Goal: Task Accomplishment & Management: Use online tool/utility

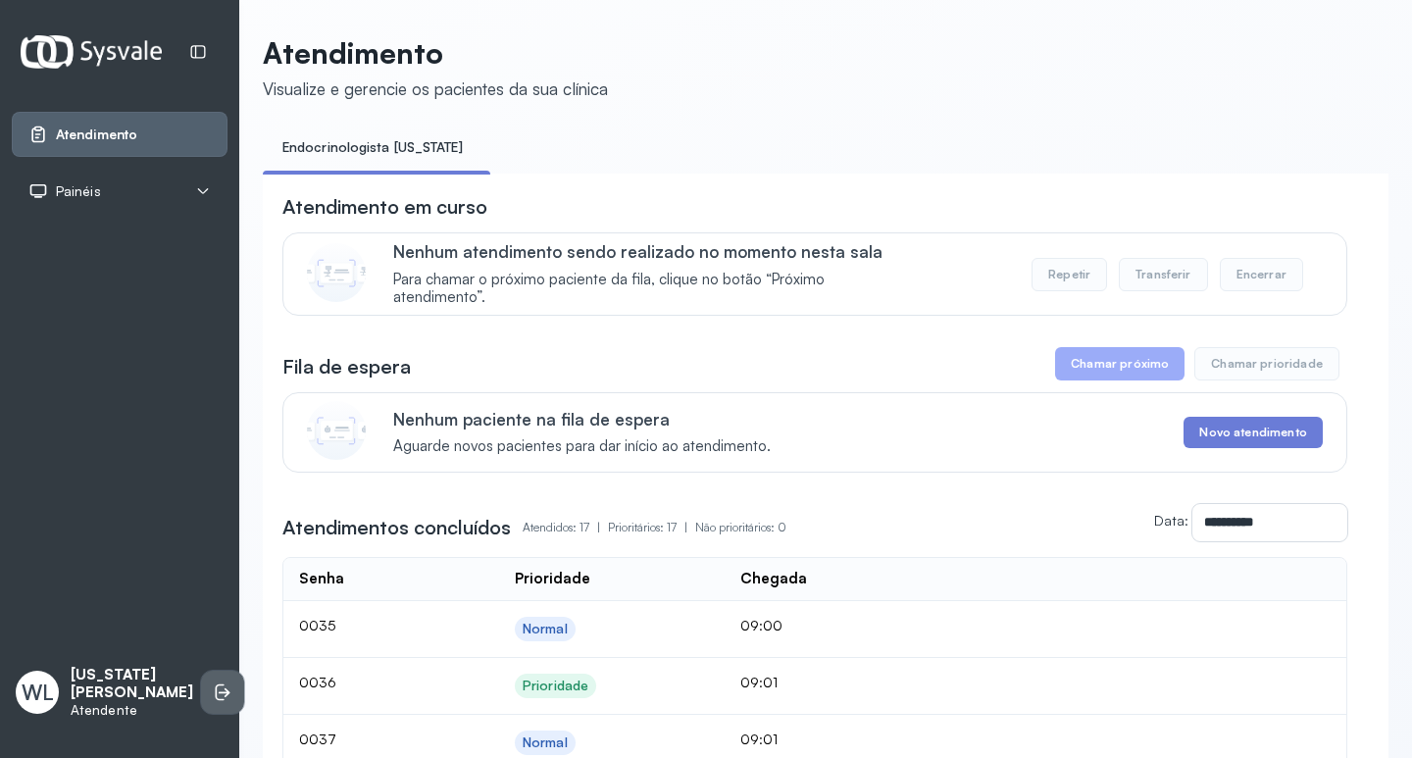
click at [213, 692] on icon at bounding box center [223, 693] width 20 height 20
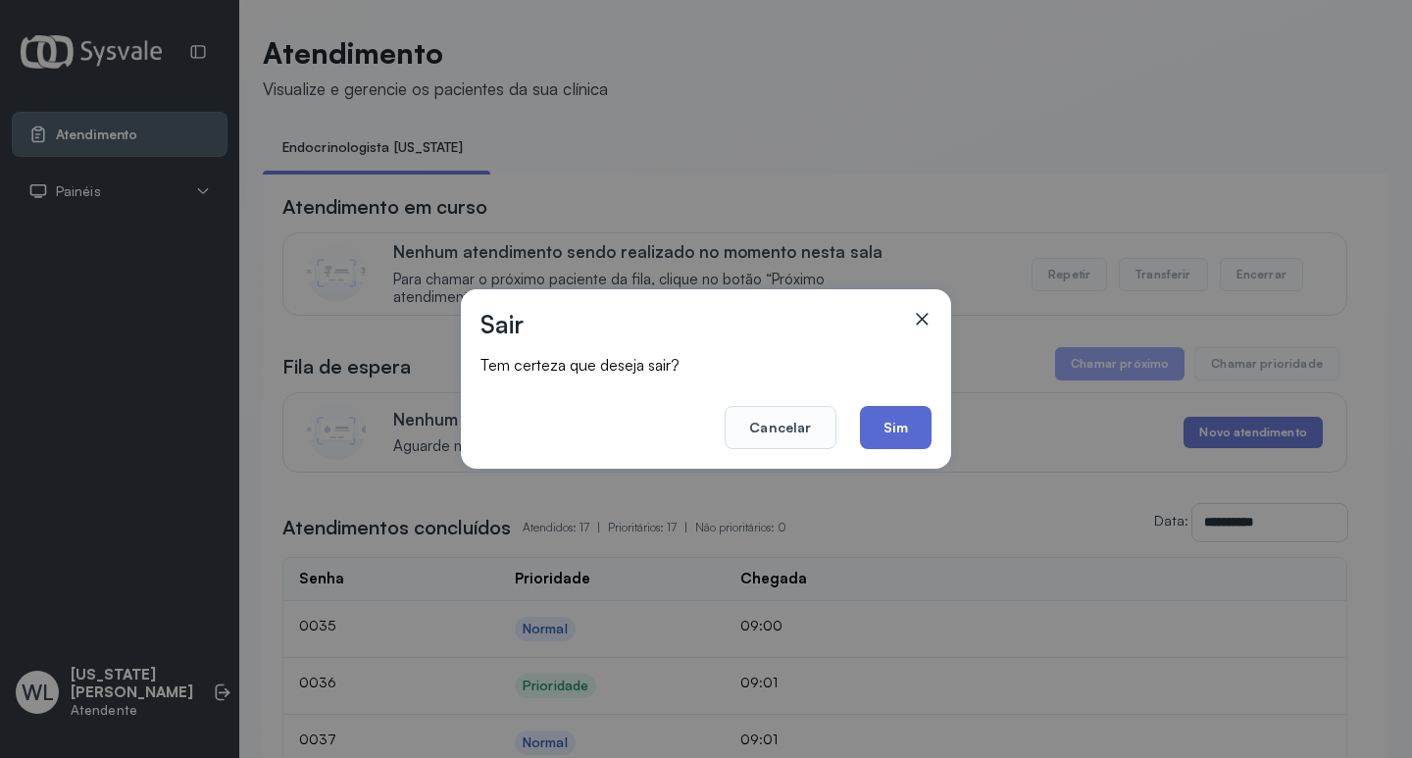
click at [884, 429] on button "Sim" at bounding box center [896, 427] width 72 height 43
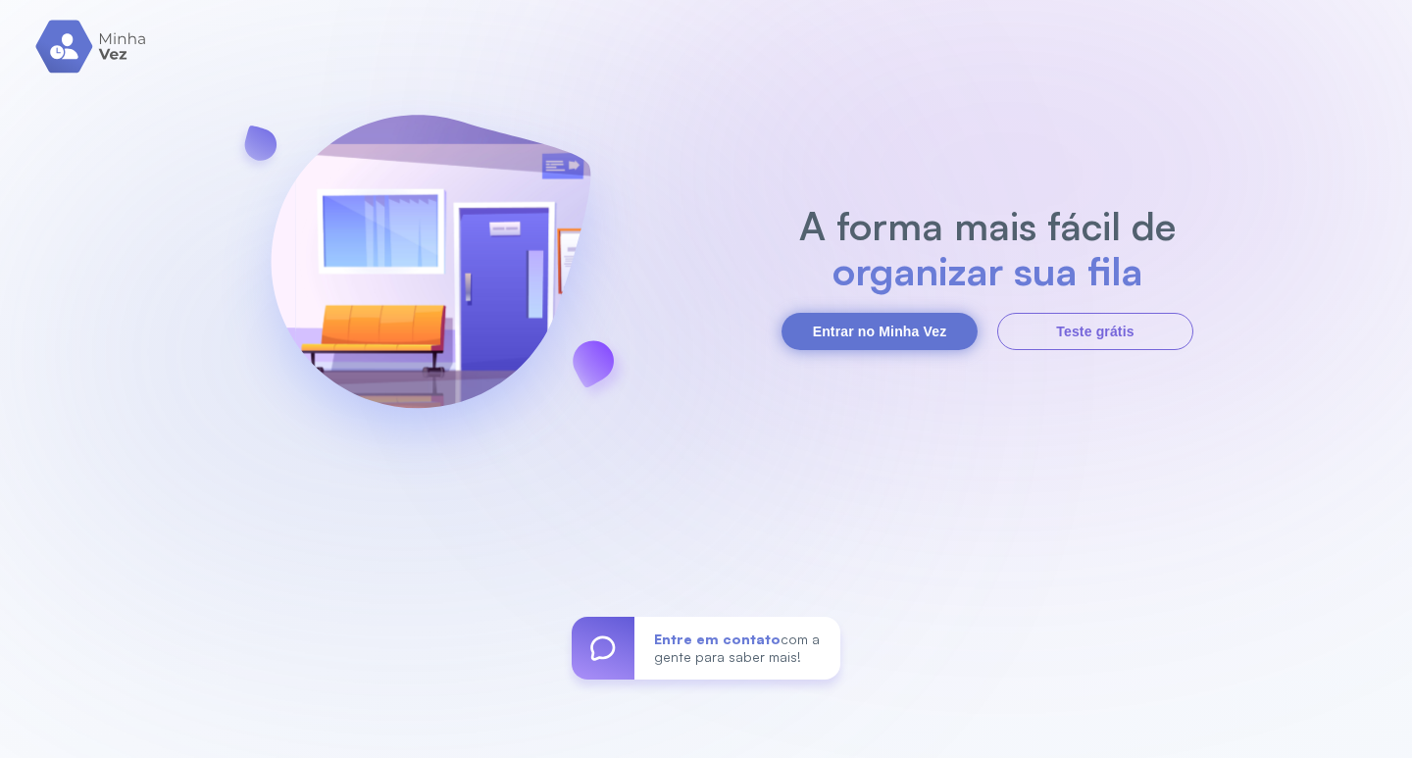
drag, startPoint x: 880, startPoint y: 299, endPoint x: 882, endPoint y: 316, distance: 16.8
click at [880, 303] on section "A forma mais fácil de organizar sua fila Entrar no Minha Vez Teste grátis" at bounding box center [988, 276] width 412 height 147
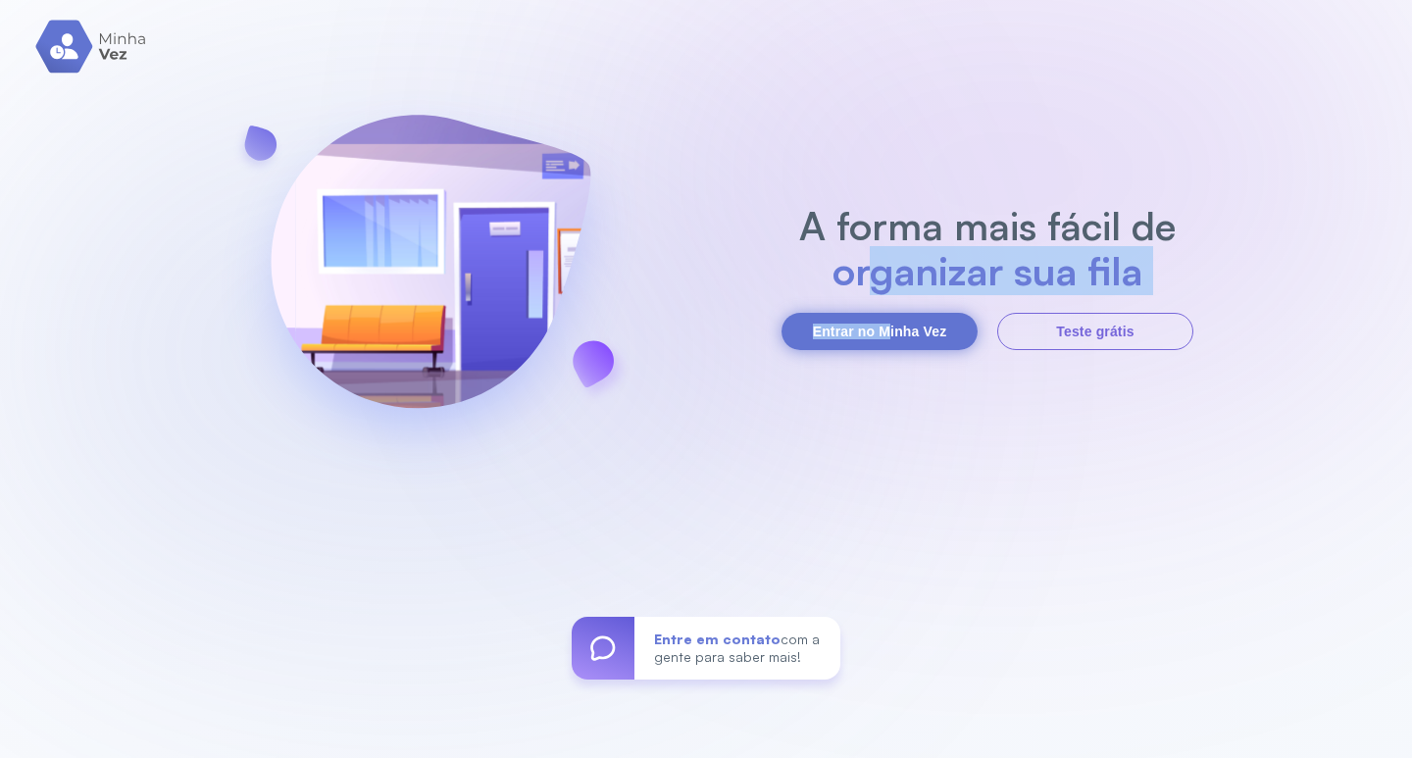
click at [886, 325] on button "Entrar no Minha Vez" at bounding box center [880, 331] width 196 height 37
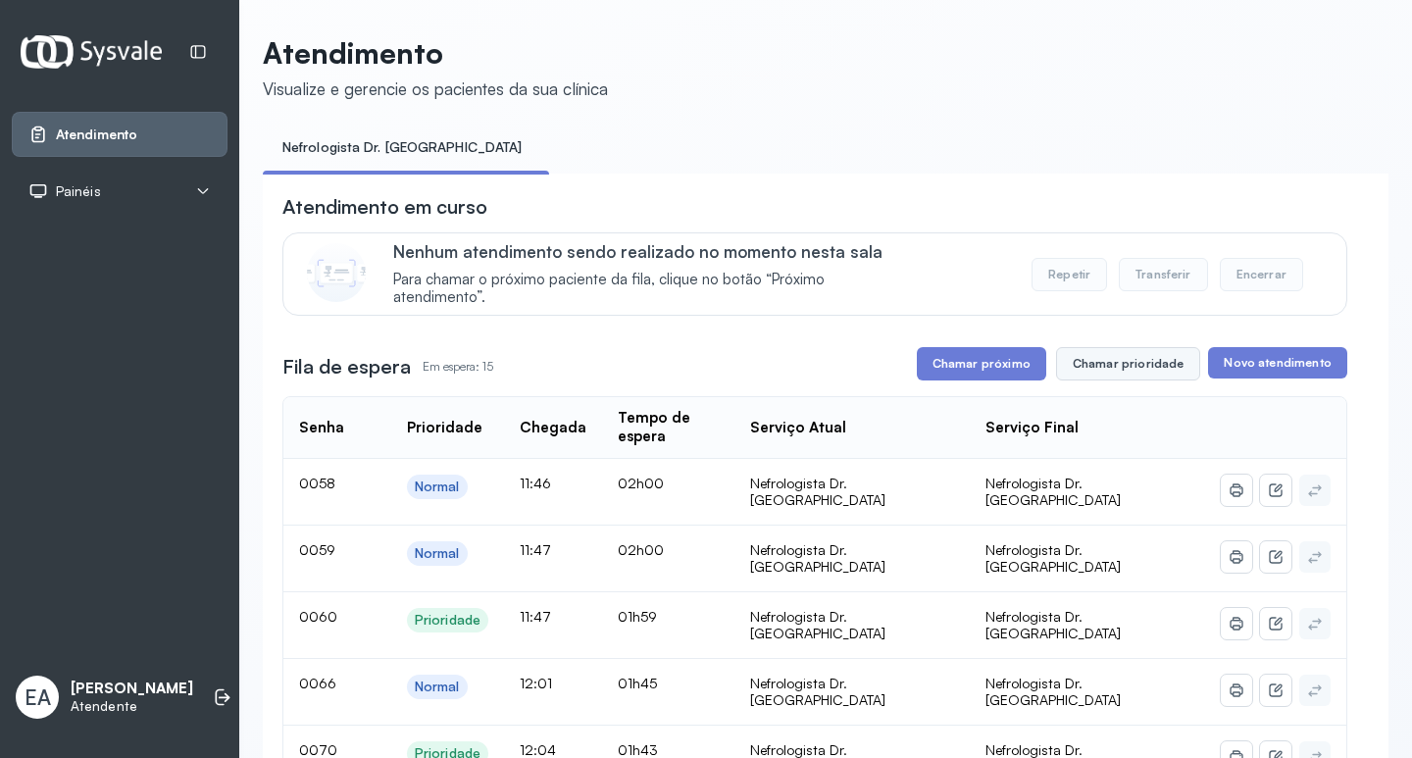
click at [1125, 366] on button "Chamar prioridade" at bounding box center [1128, 363] width 145 height 33
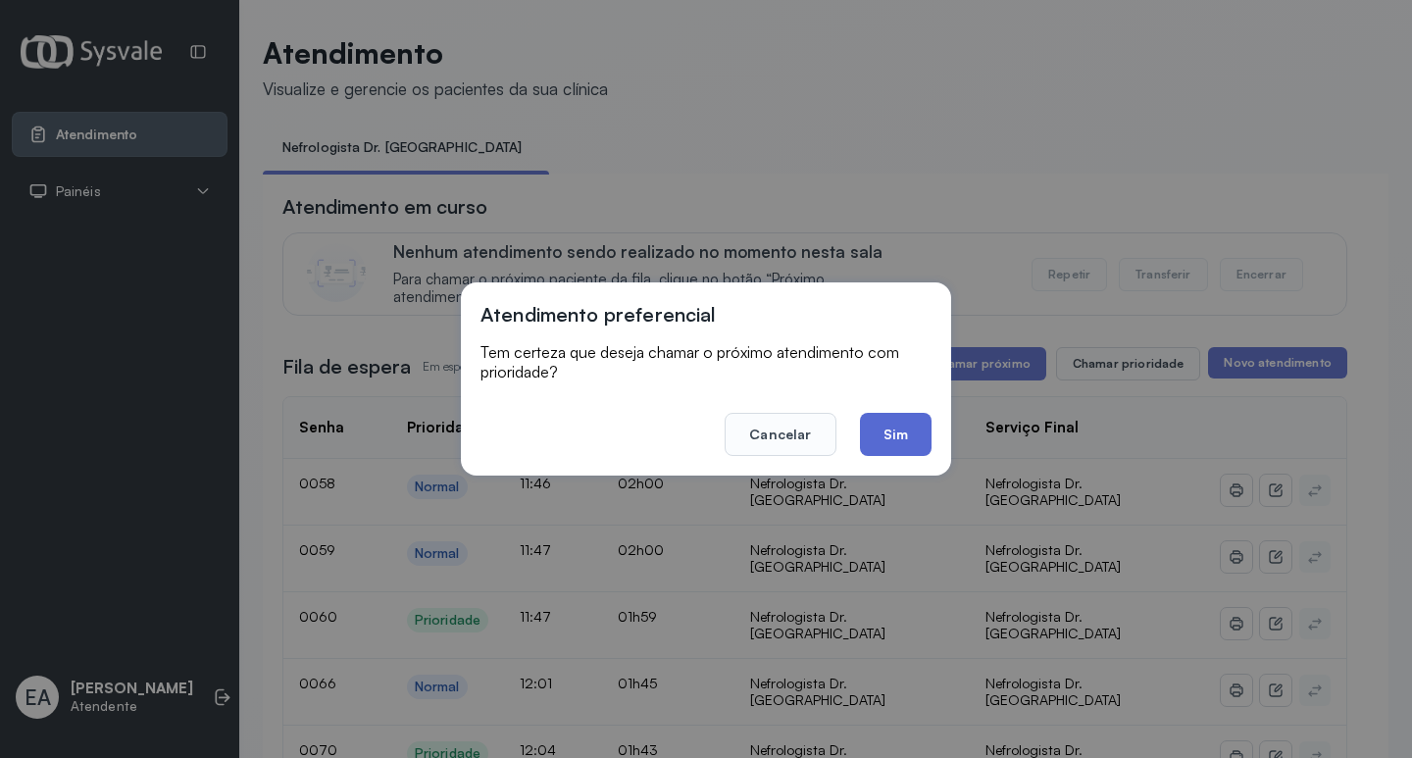
click at [911, 433] on button "Sim" at bounding box center [896, 434] width 72 height 43
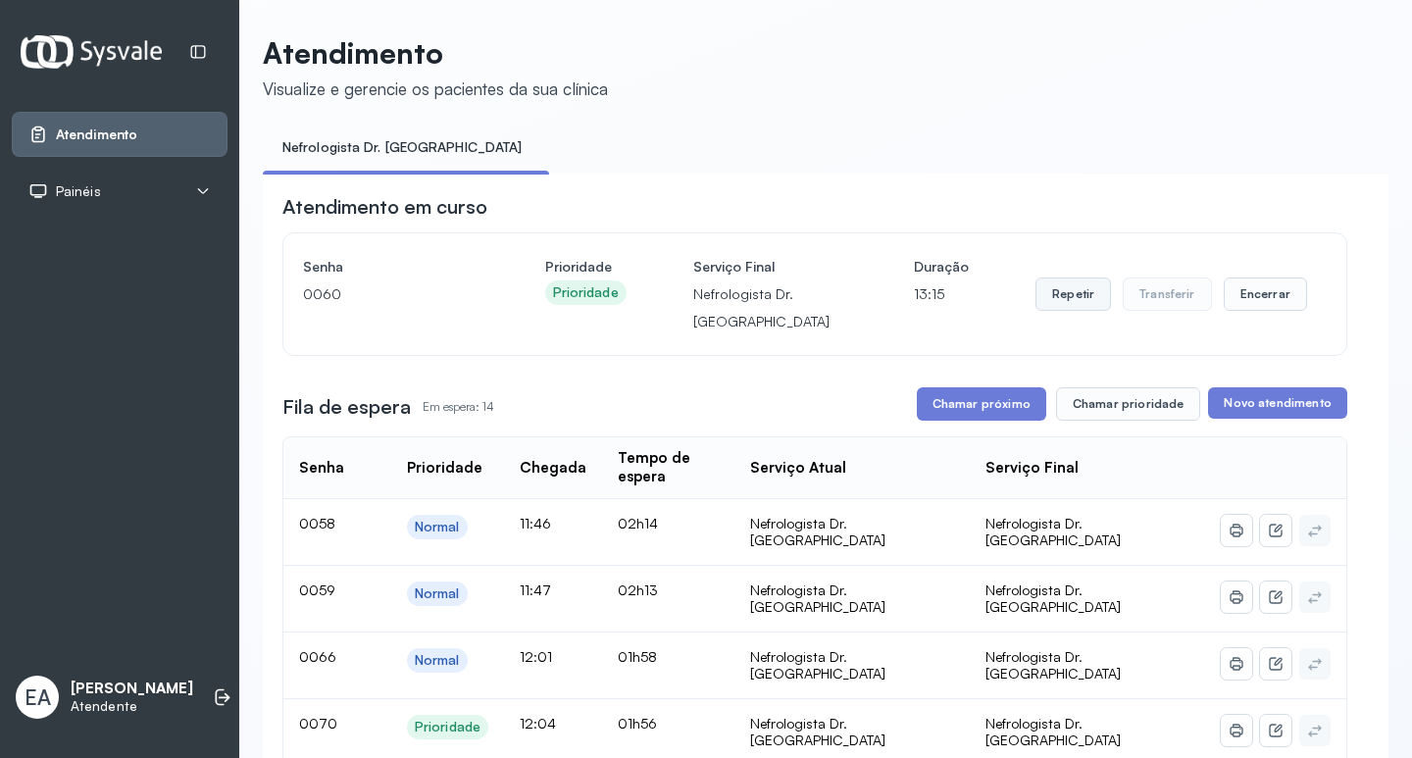
click at [1056, 293] on button "Repetir" at bounding box center [1074, 294] width 76 height 33
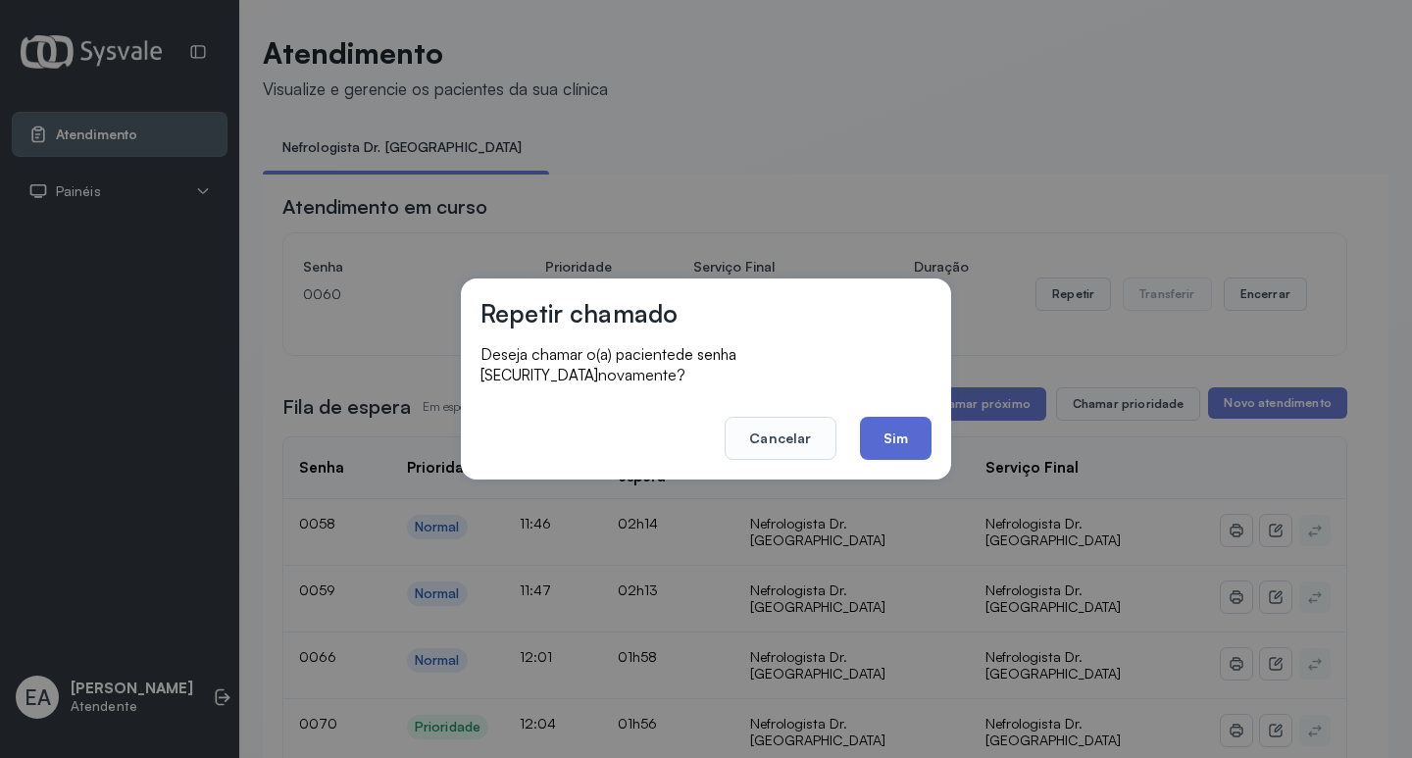
click at [892, 431] on button "Sim" at bounding box center [896, 438] width 72 height 43
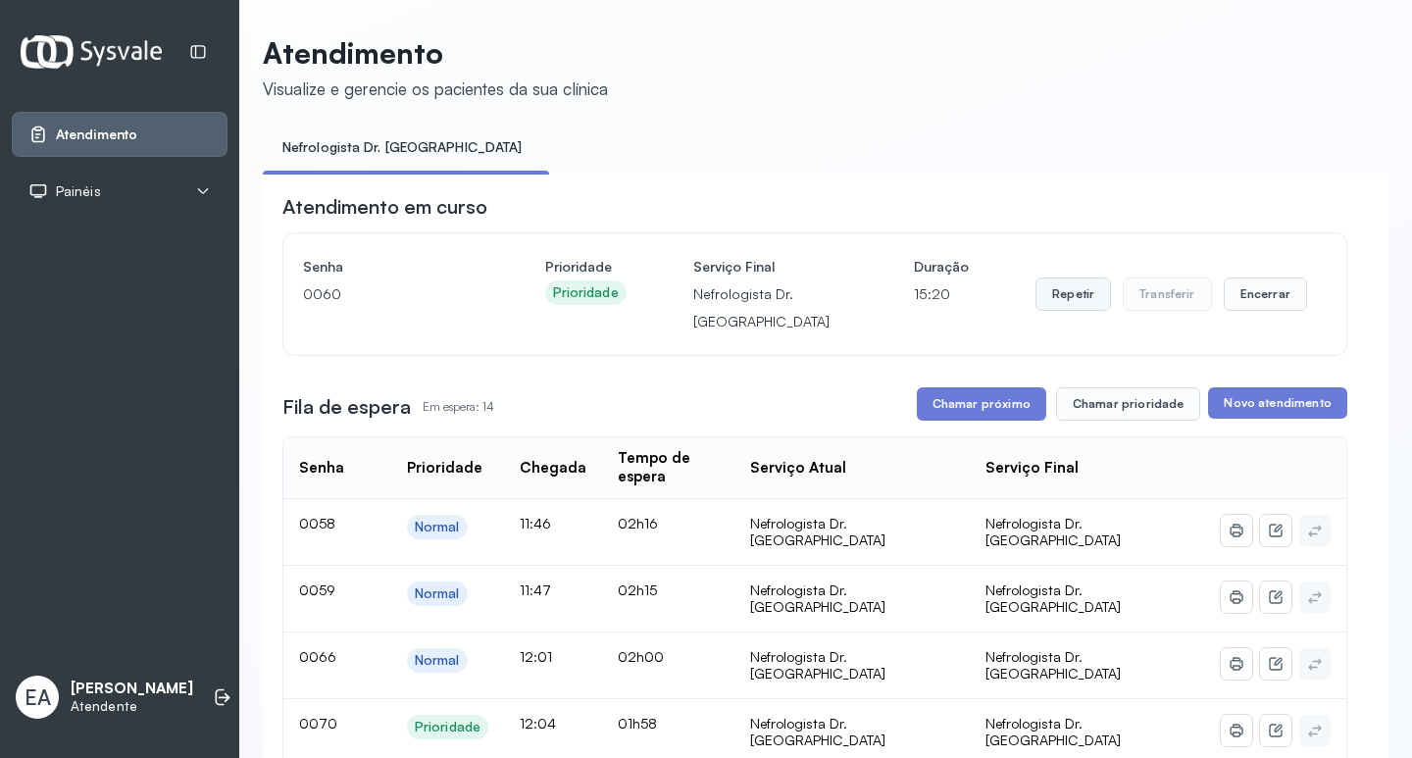
click at [1060, 289] on button "Repetir" at bounding box center [1074, 294] width 76 height 33
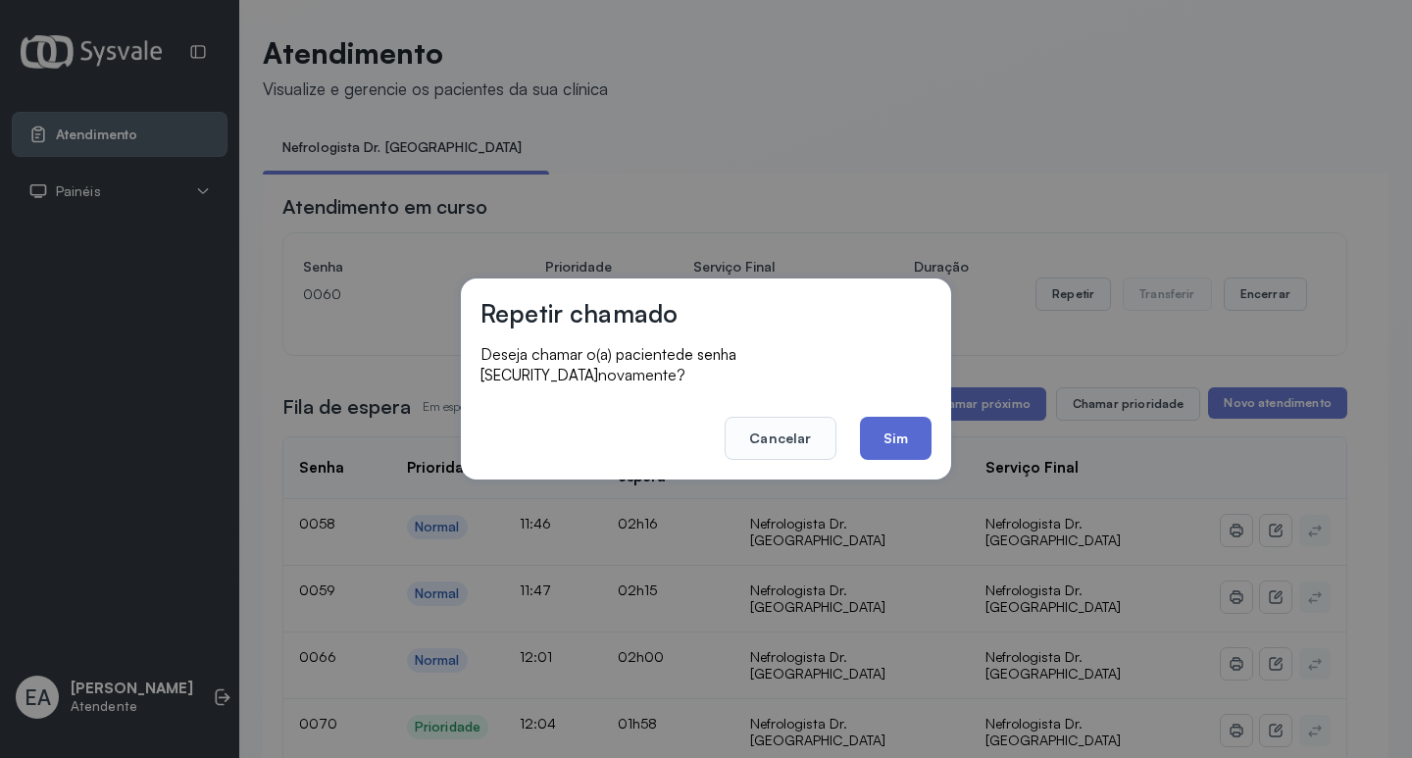
click at [890, 438] on button "Sim" at bounding box center [896, 438] width 72 height 43
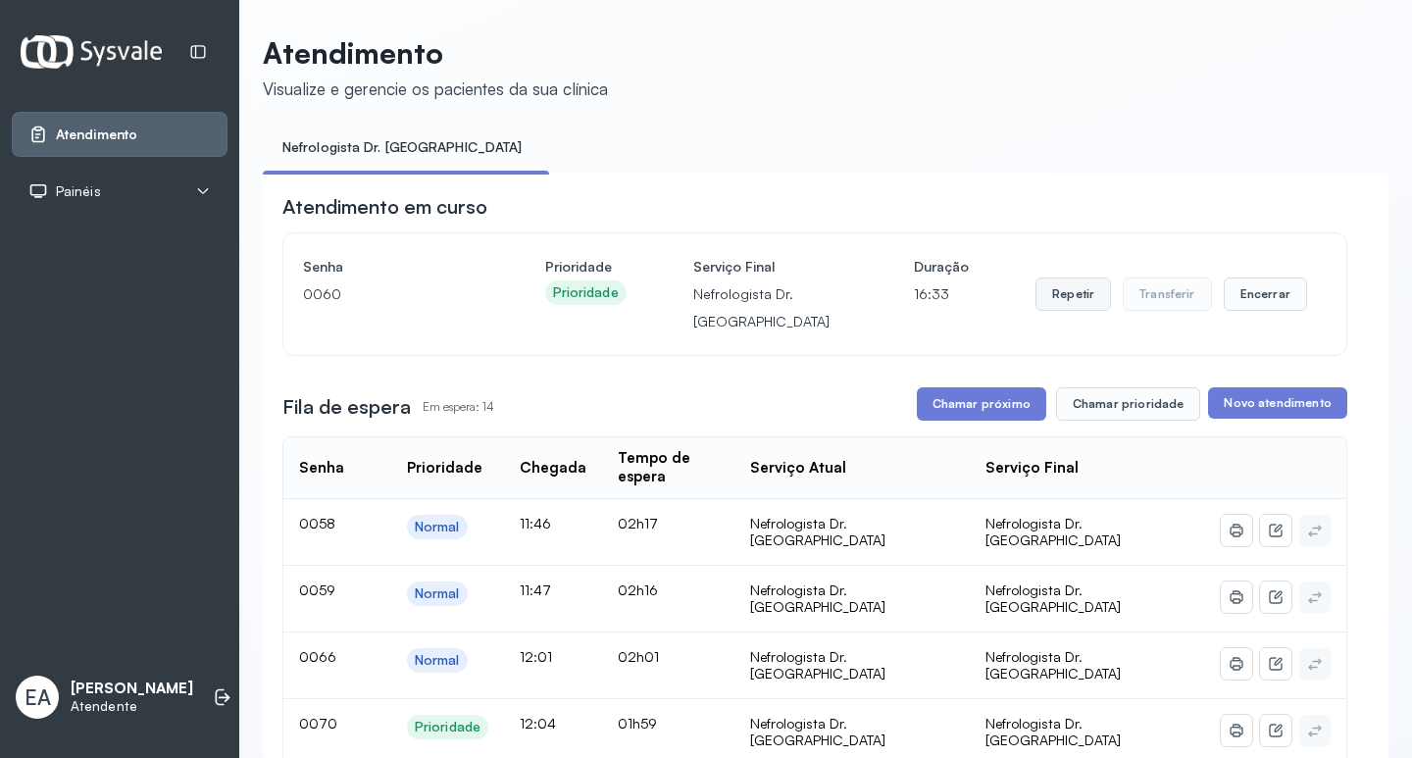
click at [1047, 301] on button "Repetir" at bounding box center [1074, 294] width 76 height 33
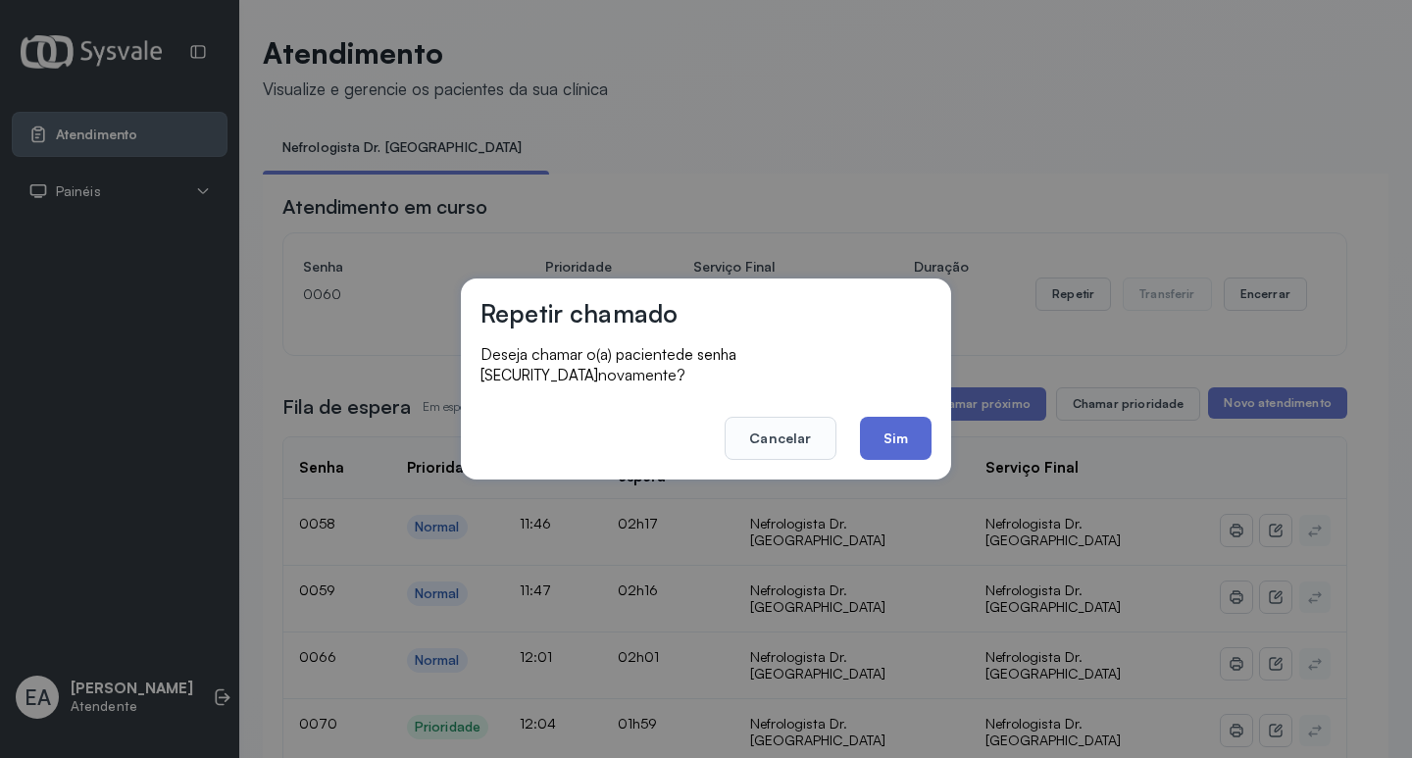
click at [902, 418] on button "Sim" at bounding box center [896, 438] width 72 height 43
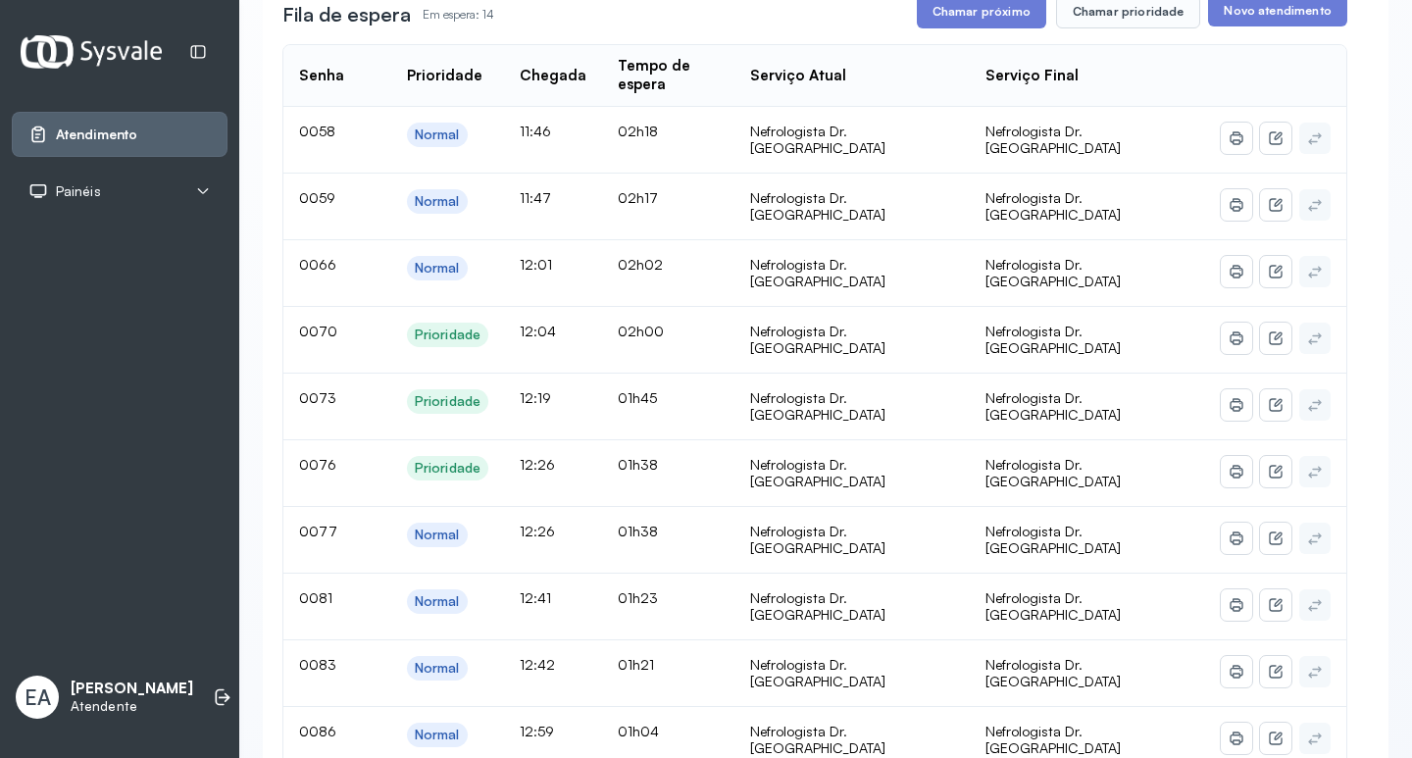
scroll to position [294, 0]
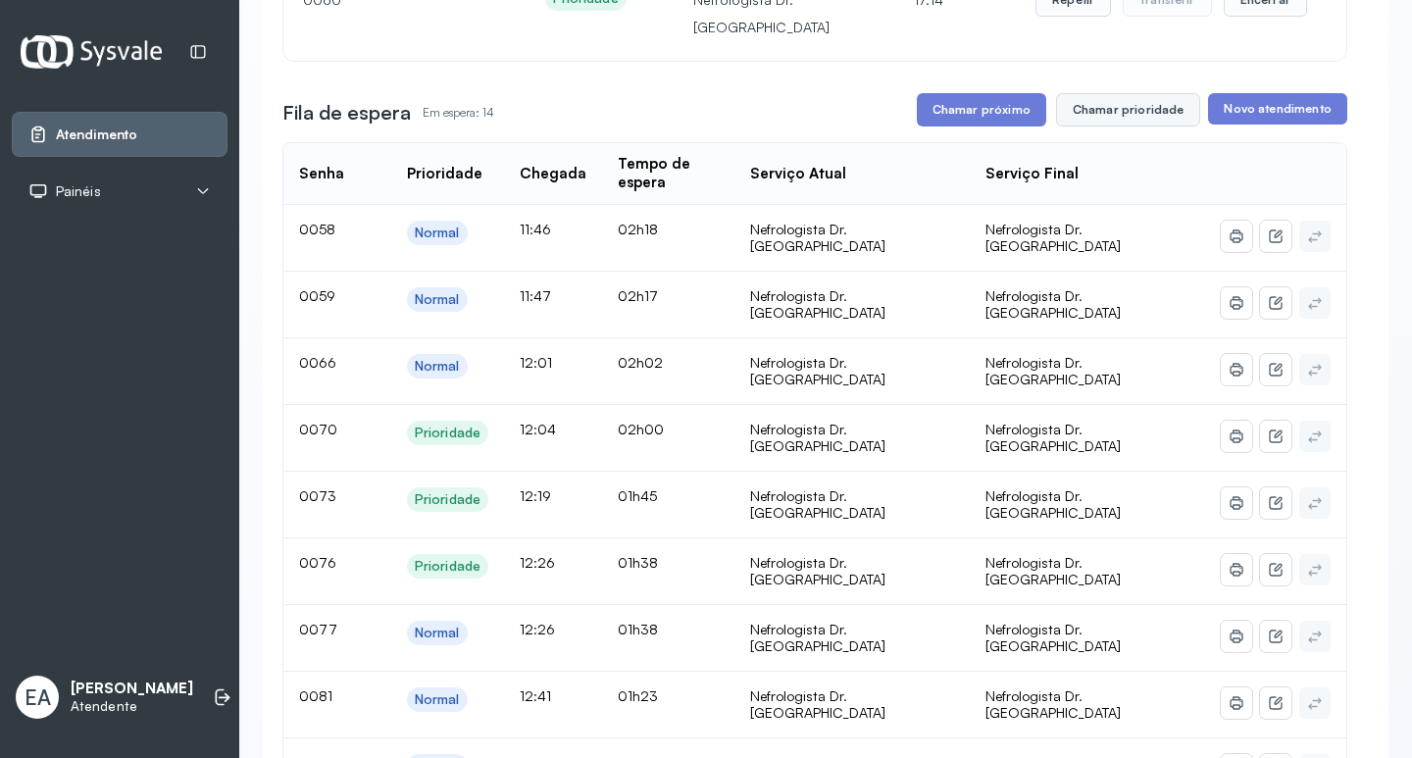
click at [1122, 101] on button "Chamar prioridade" at bounding box center [1128, 109] width 145 height 33
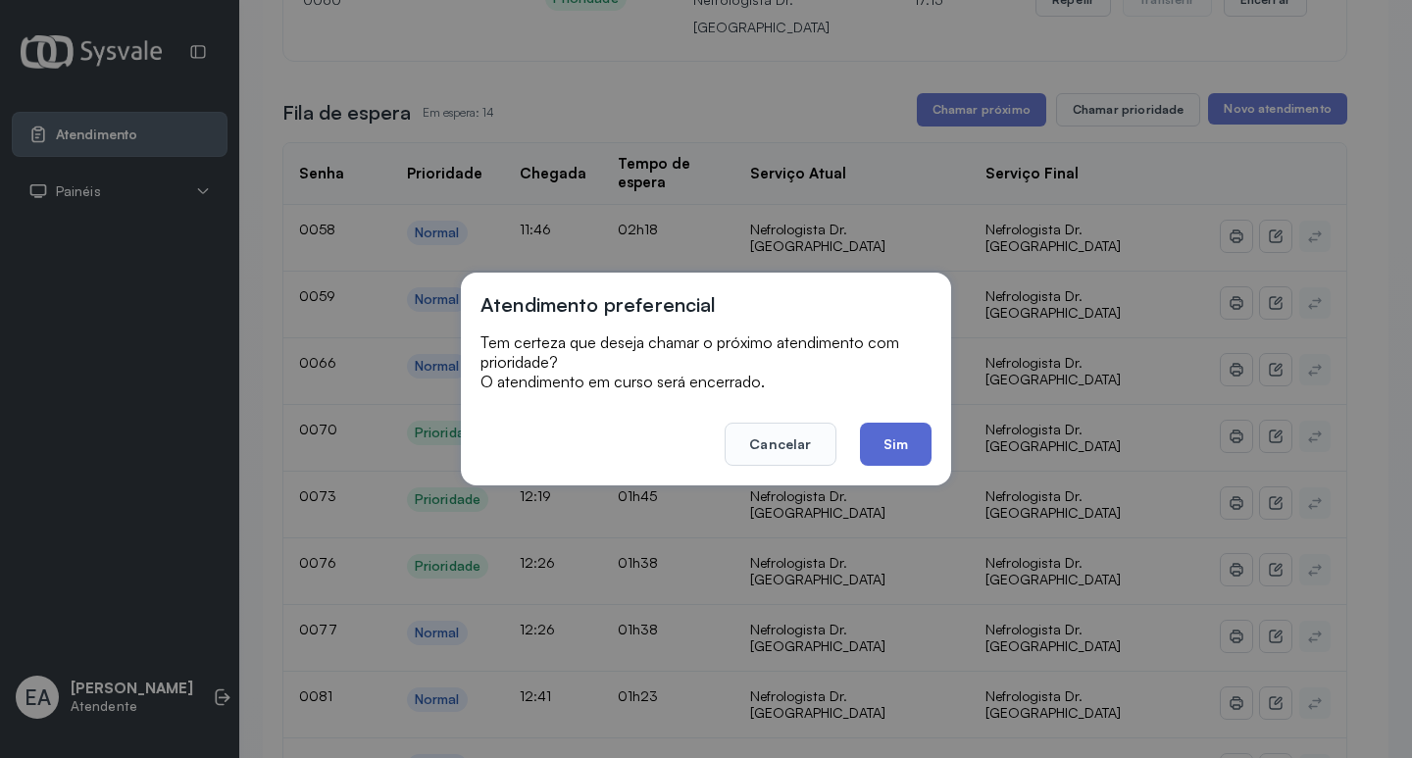
click at [908, 435] on button "Sim" at bounding box center [896, 444] width 72 height 43
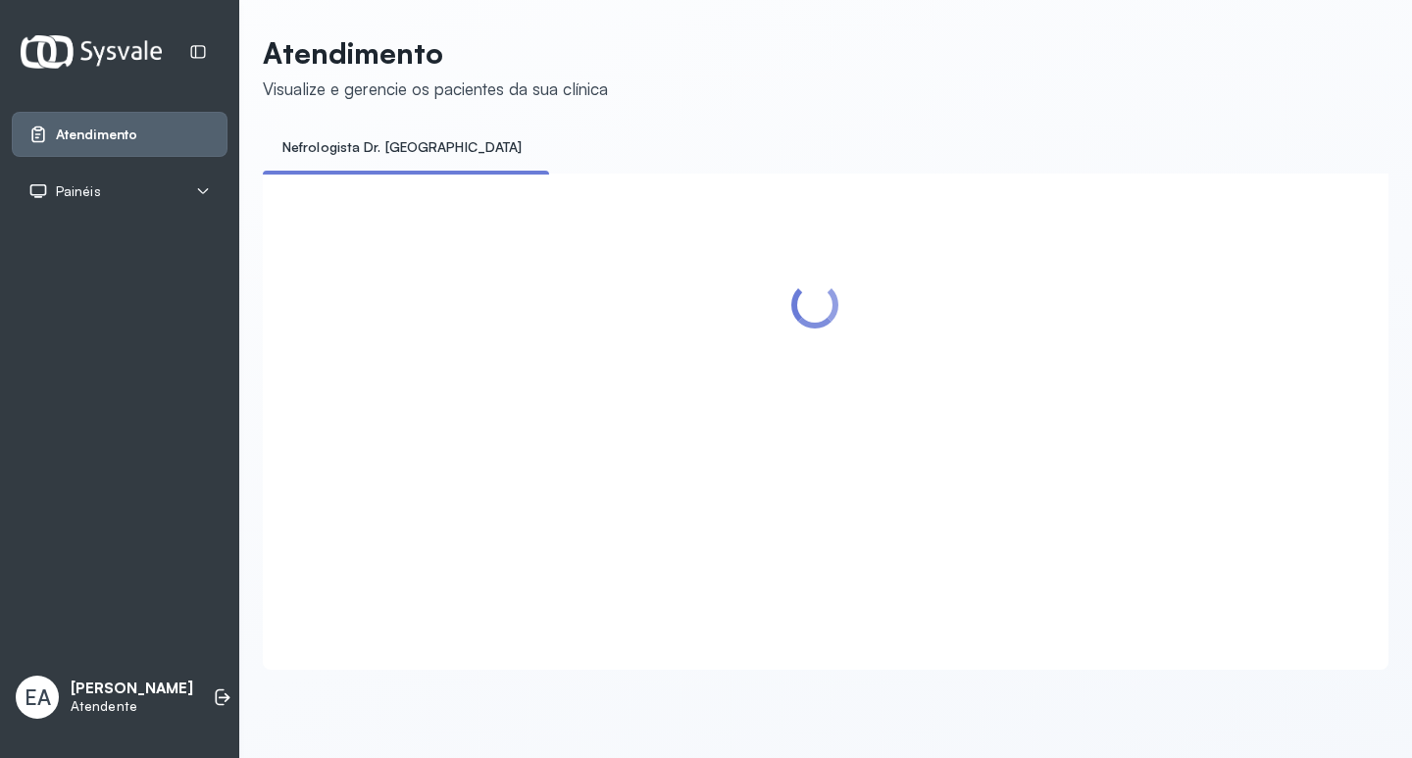
scroll to position [0, 0]
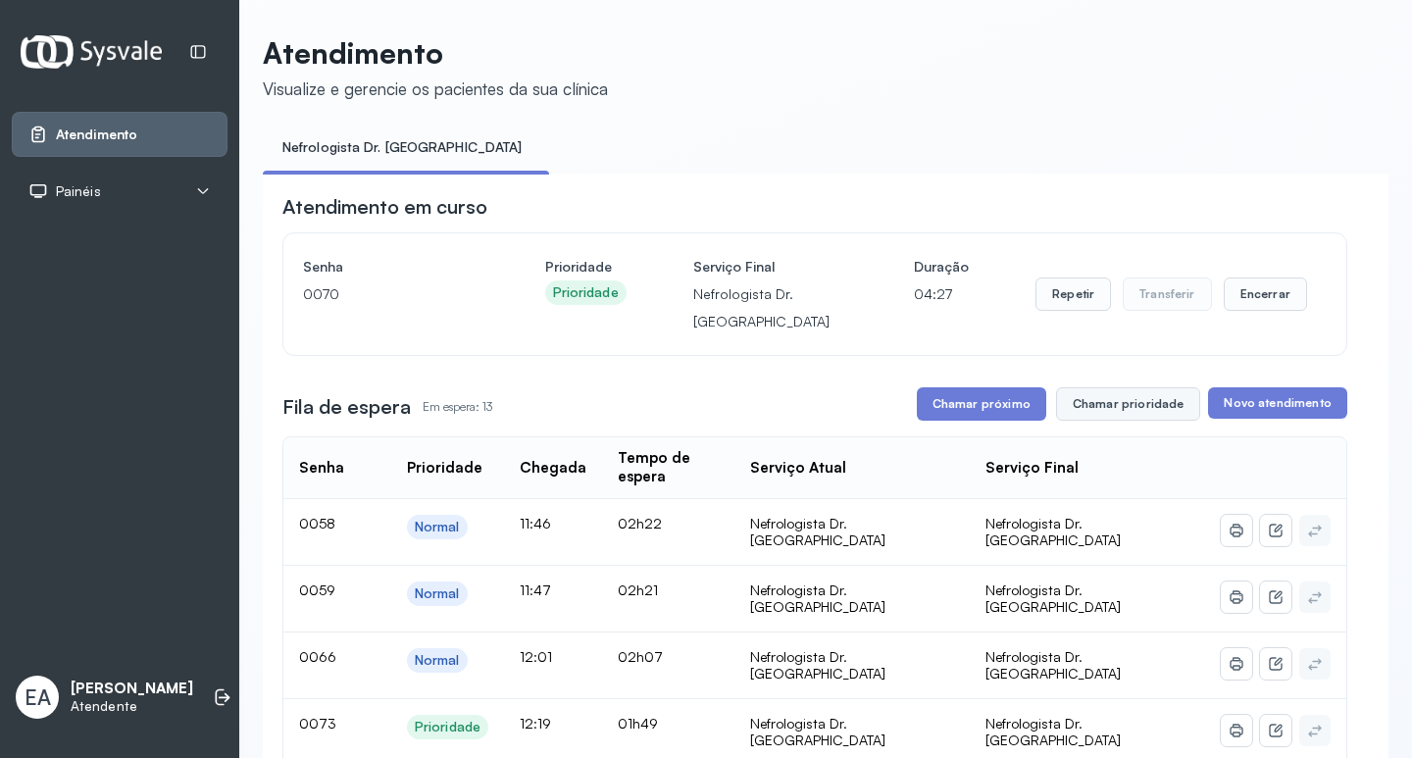
click at [1149, 402] on button "Chamar prioridade" at bounding box center [1128, 403] width 145 height 33
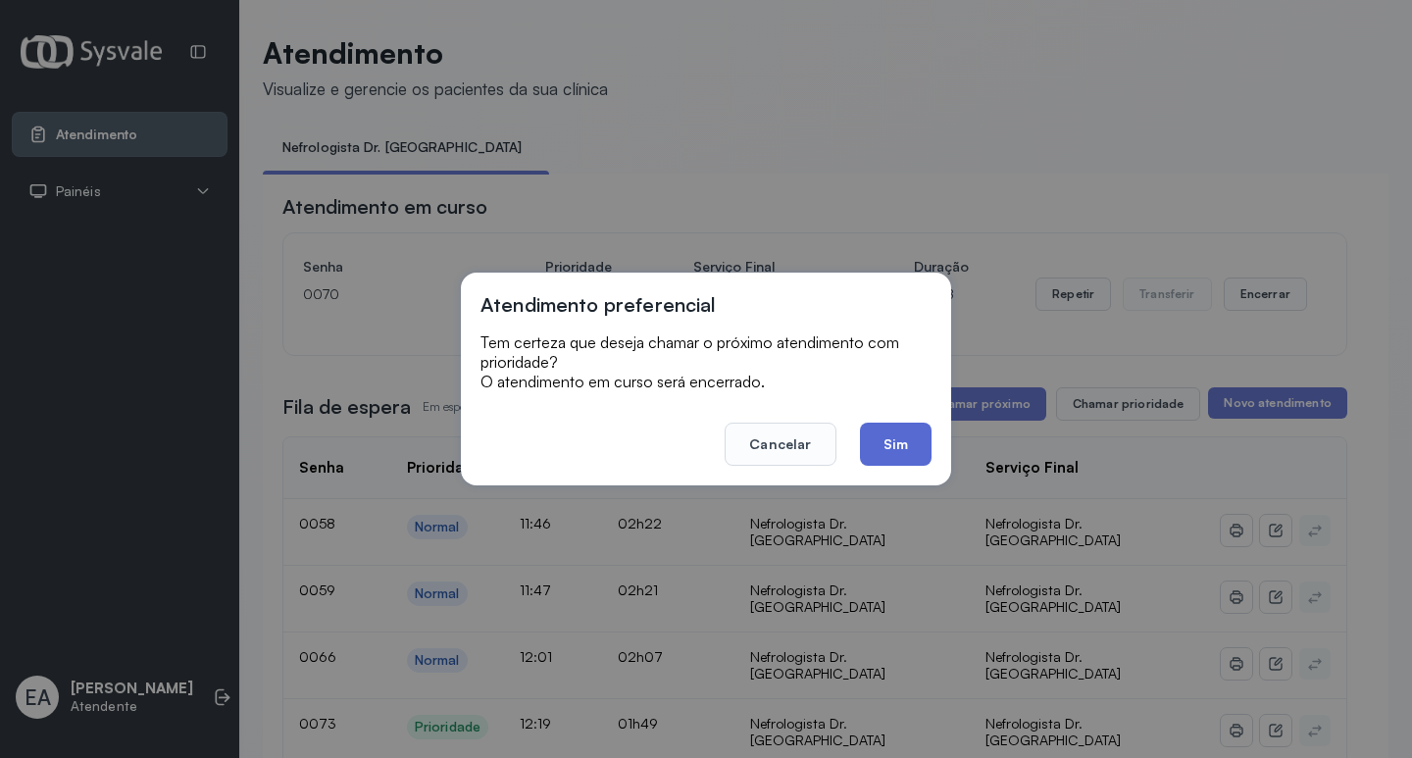
click at [888, 441] on button "Sim" at bounding box center [896, 444] width 72 height 43
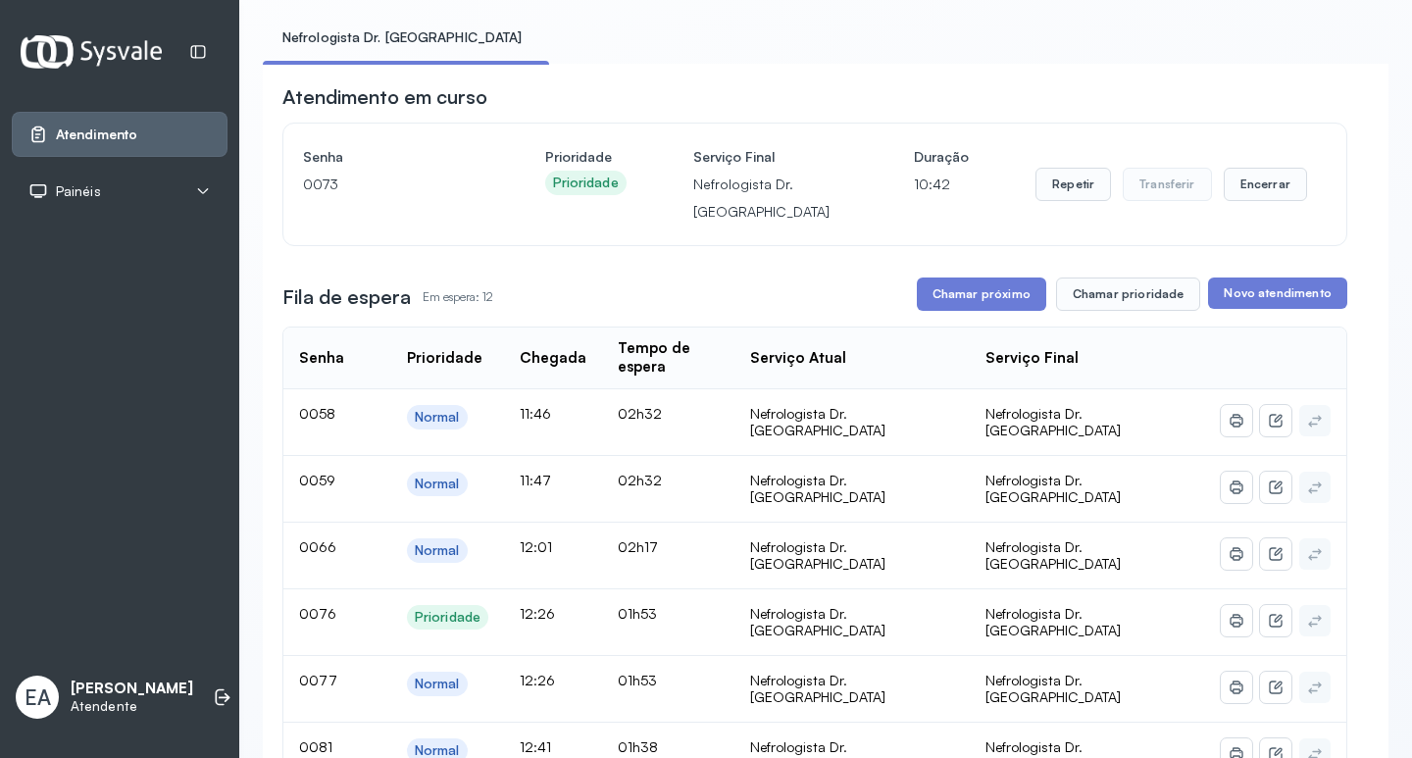
scroll to position [98, 0]
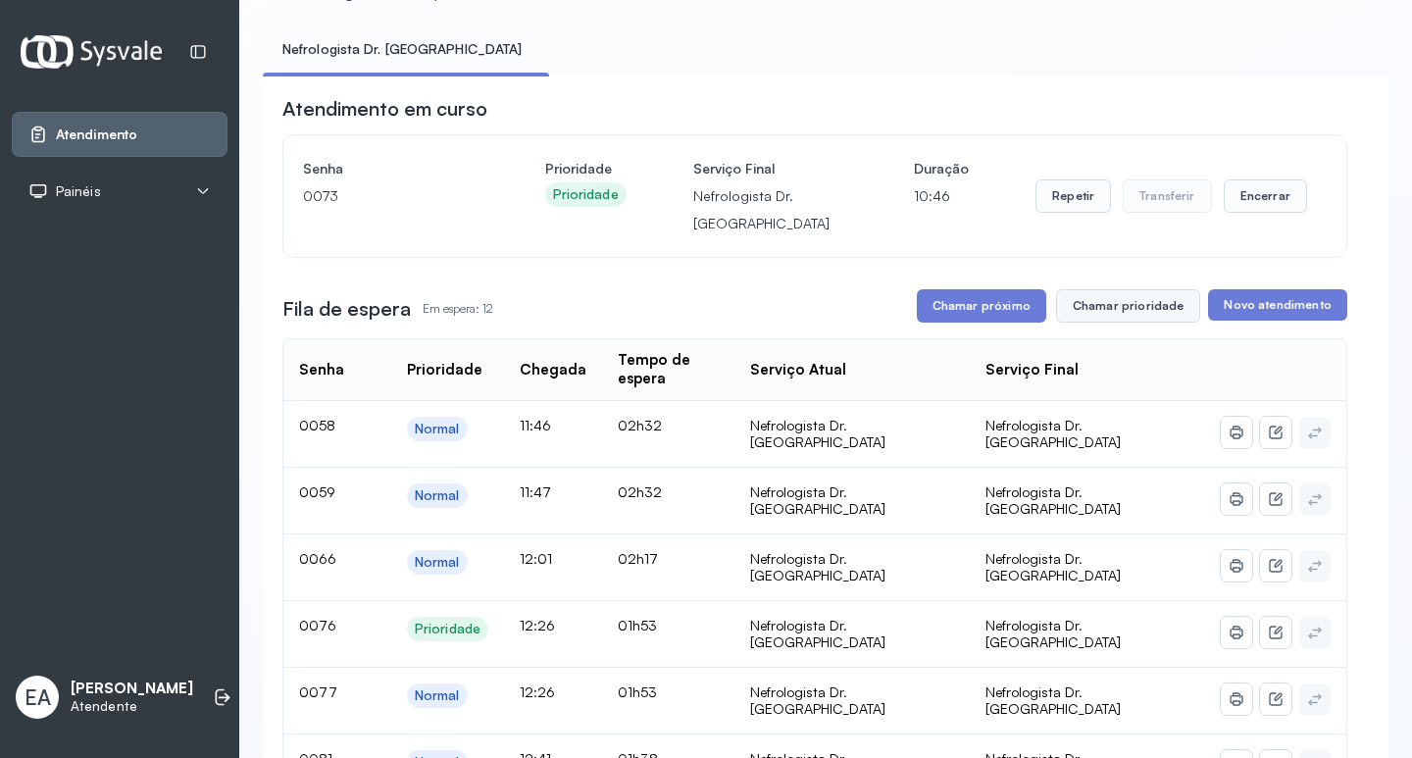
click at [1087, 303] on button "Chamar prioridade" at bounding box center [1128, 305] width 145 height 33
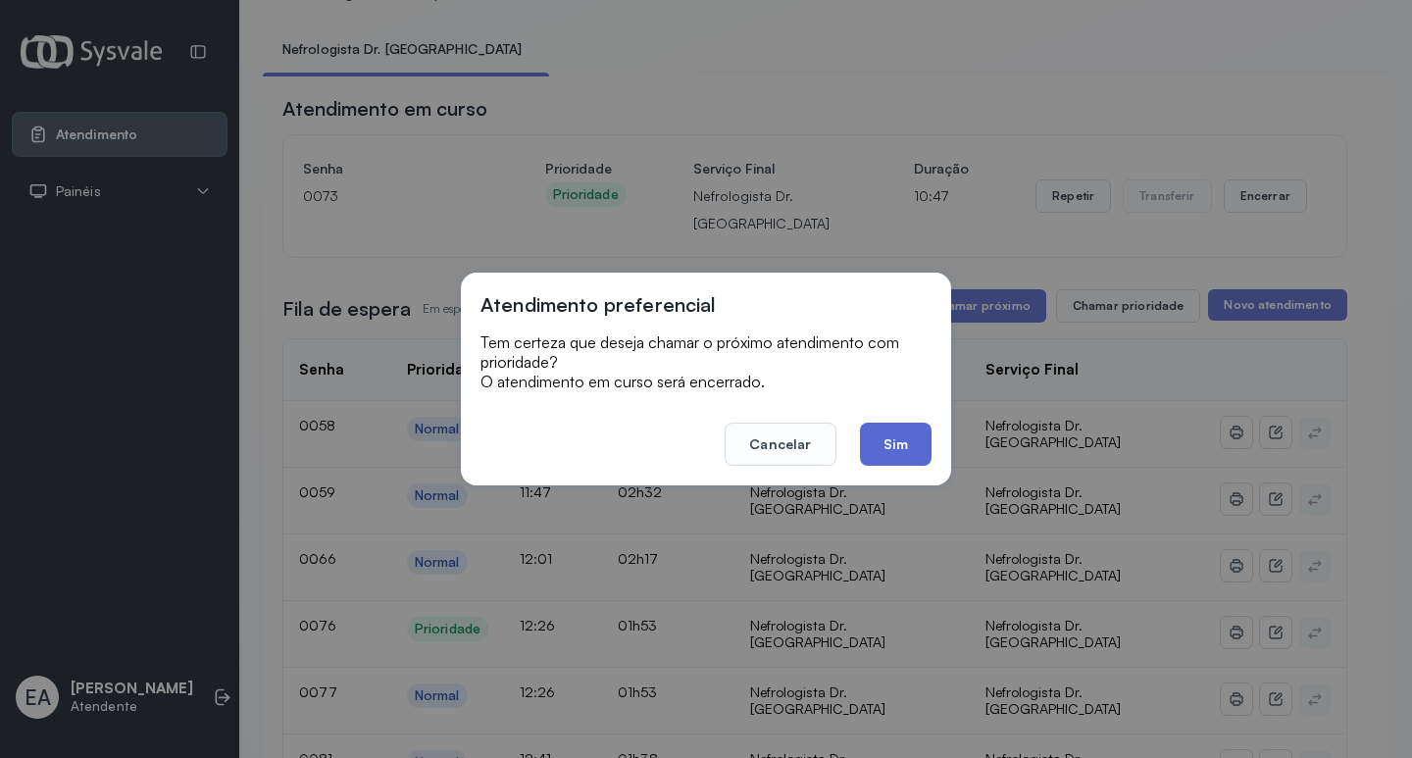
click at [894, 440] on button "Sim" at bounding box center [896, 444] width 72 height 43
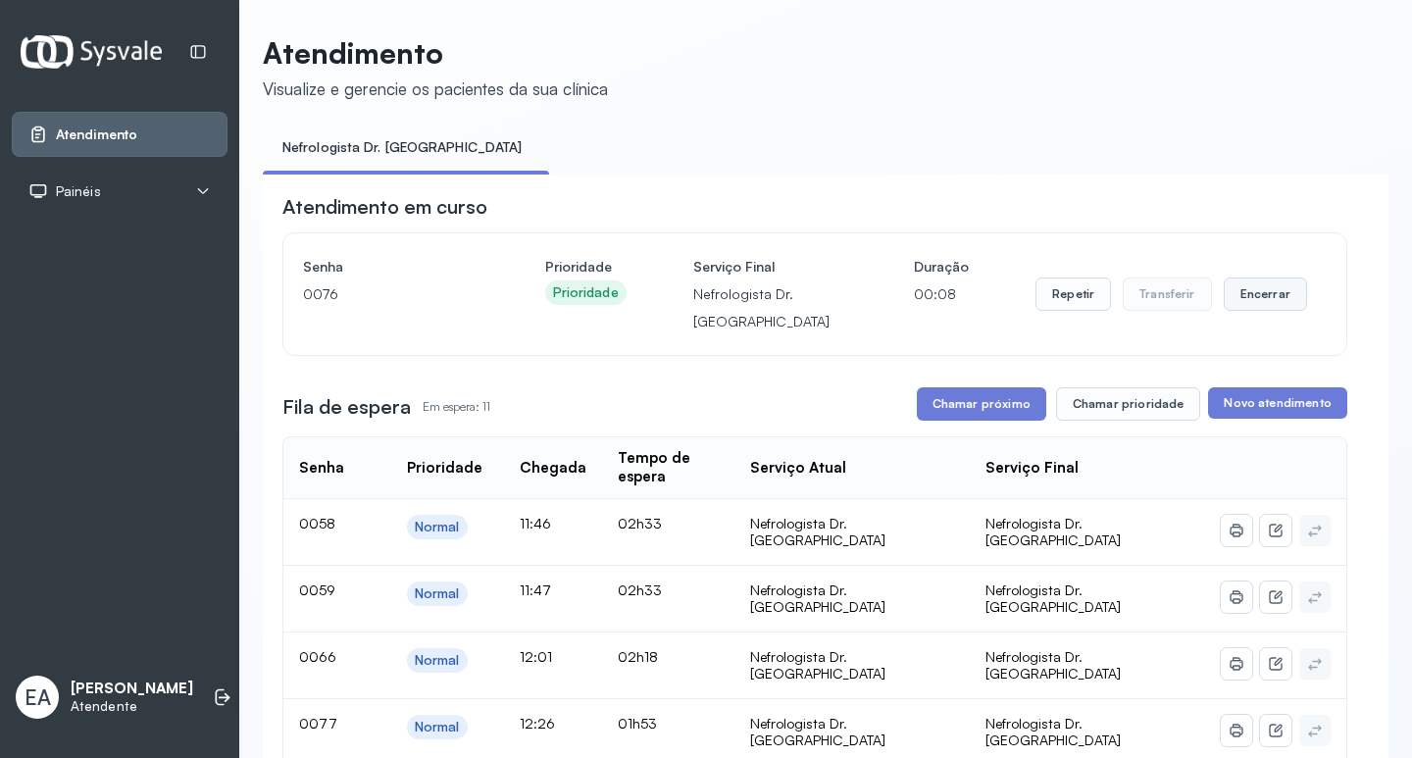
click at [1255, 304] on button "Encerrar" at bounding box center [1265, 294] width 83 height 33
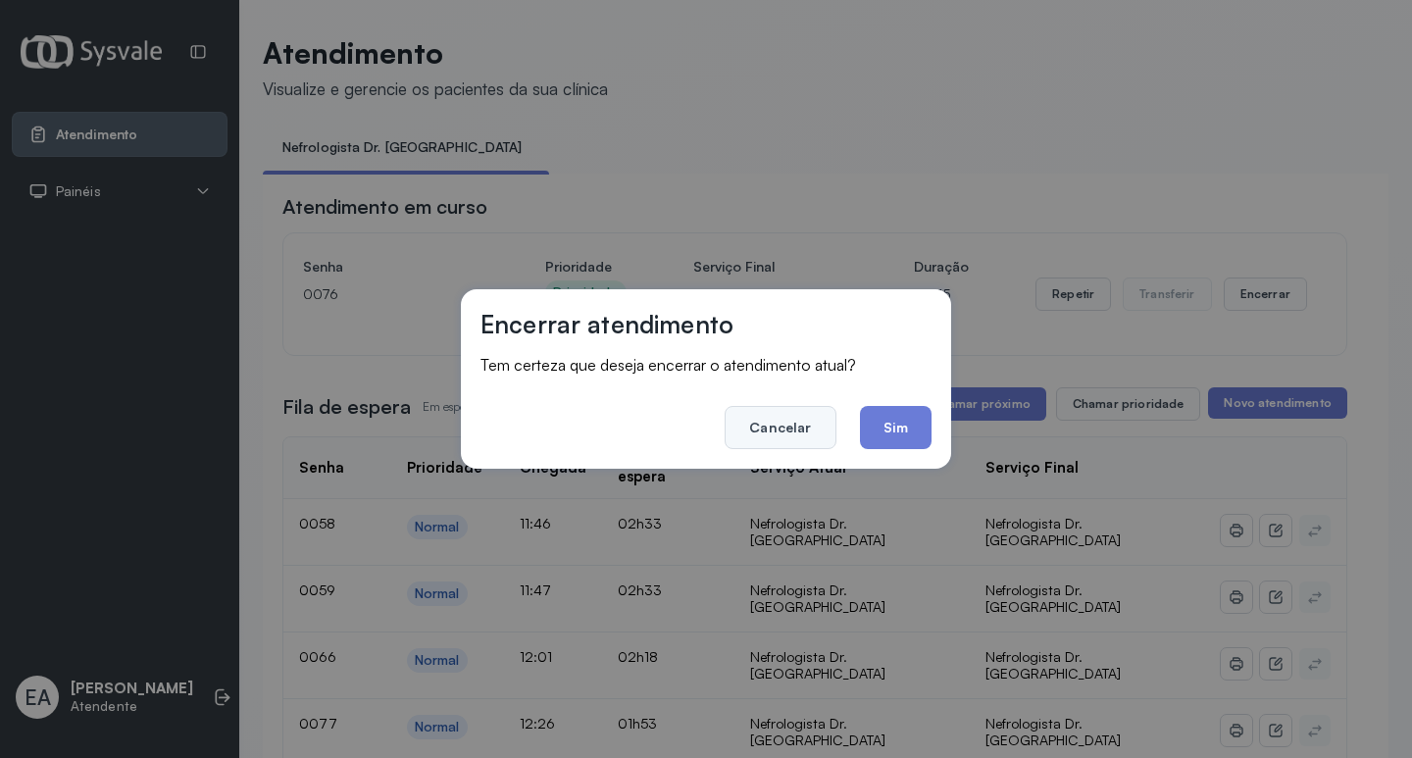
click at [787, 425] on button "Cancelar" at bounding box center [780, 427] width 111 height 43
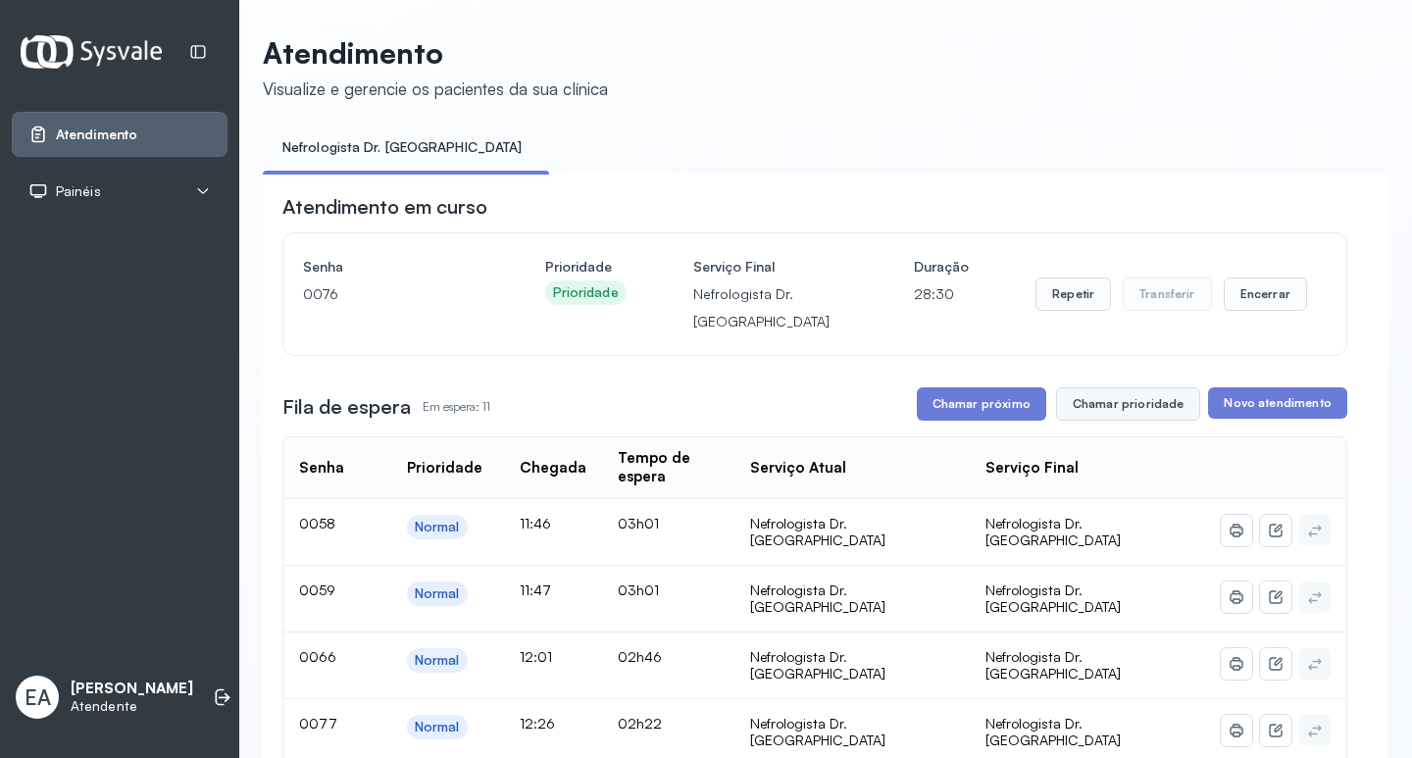
click at [1097, 403] on button "Chamar prioridade" at bounding box center [1128, 403] width 145 height 33
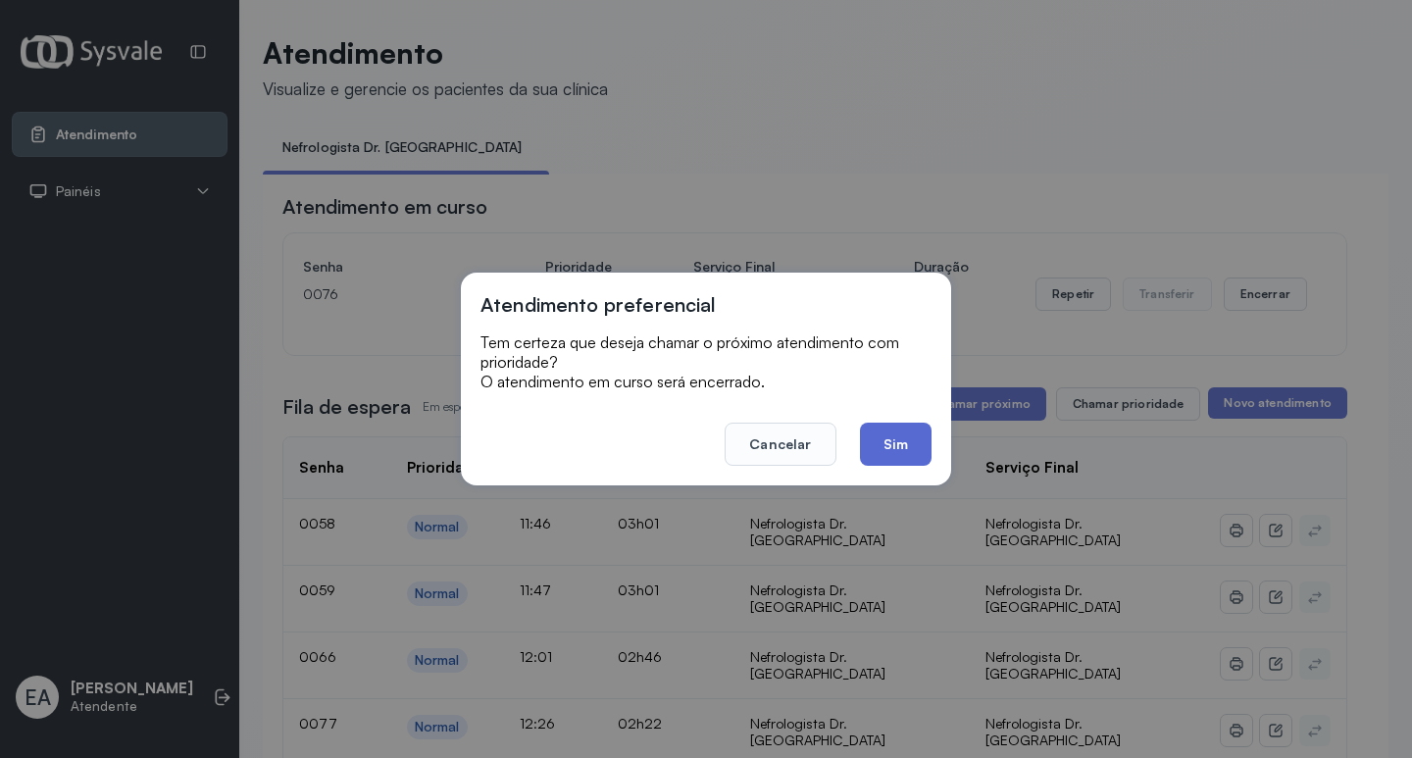
click at [907, 443] on button "Sim" at bounding box center [896, 444] width 72 height 43
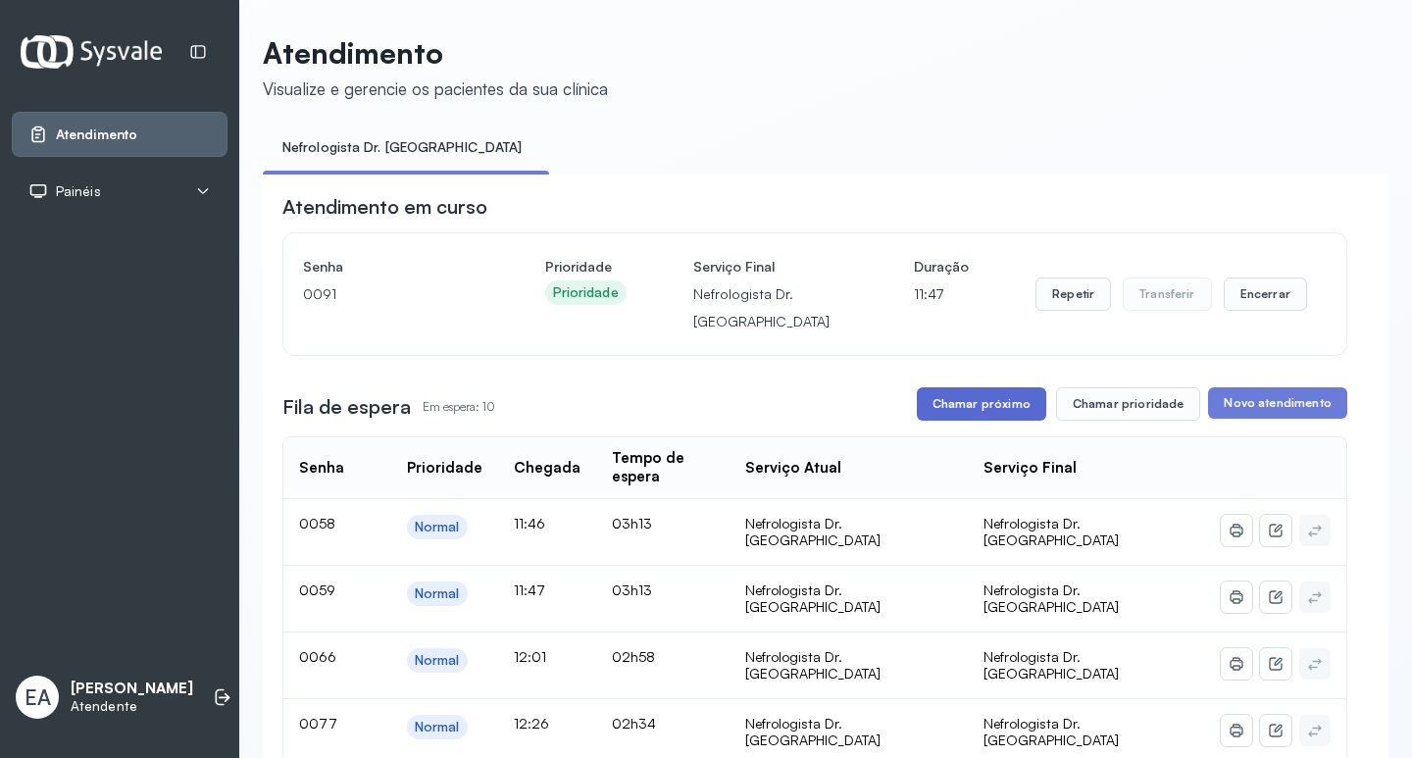
click at [994, 410] on button "Chamar próximo" at bounding box center [981, 403] width 129 height 33
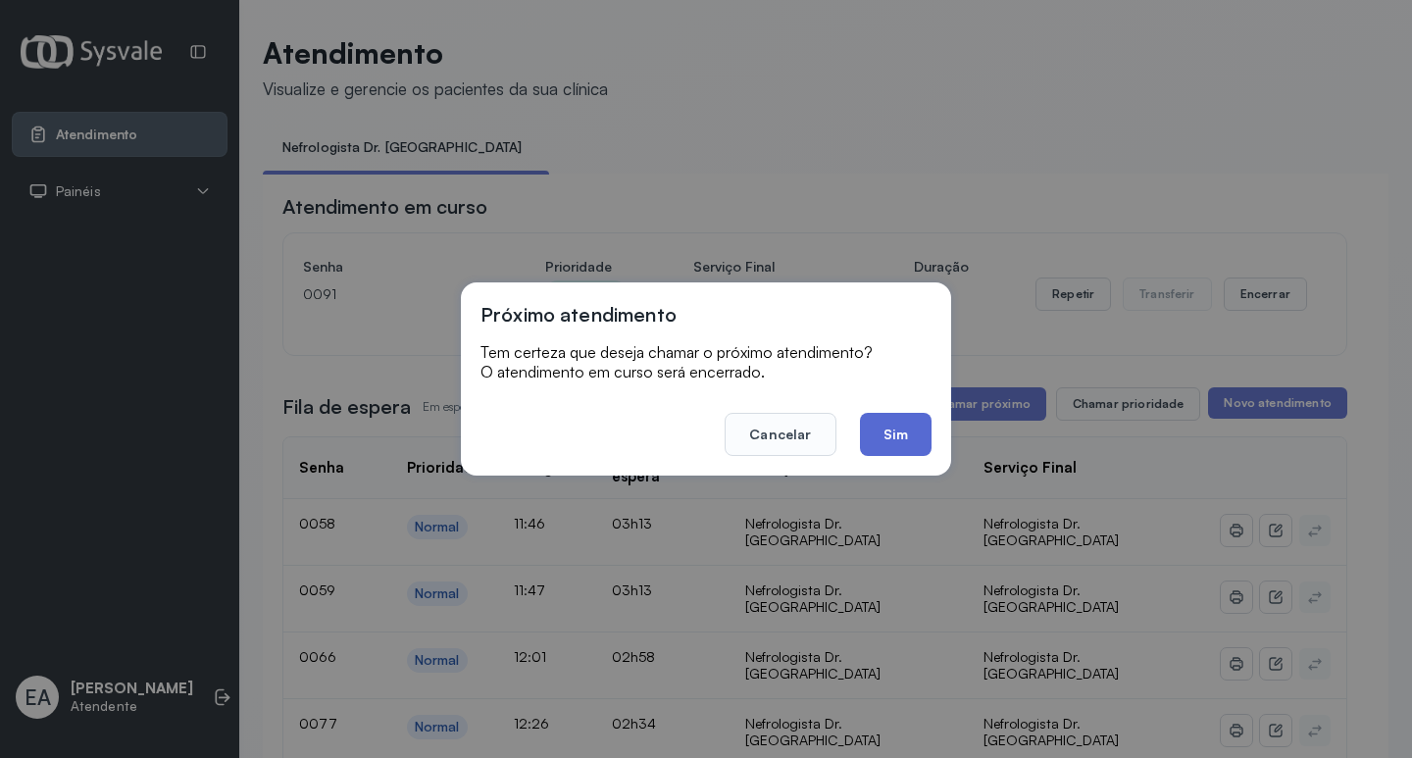
click at [890, 430] on button "Sim" at bounding box center [896, 434] width 72 height 43
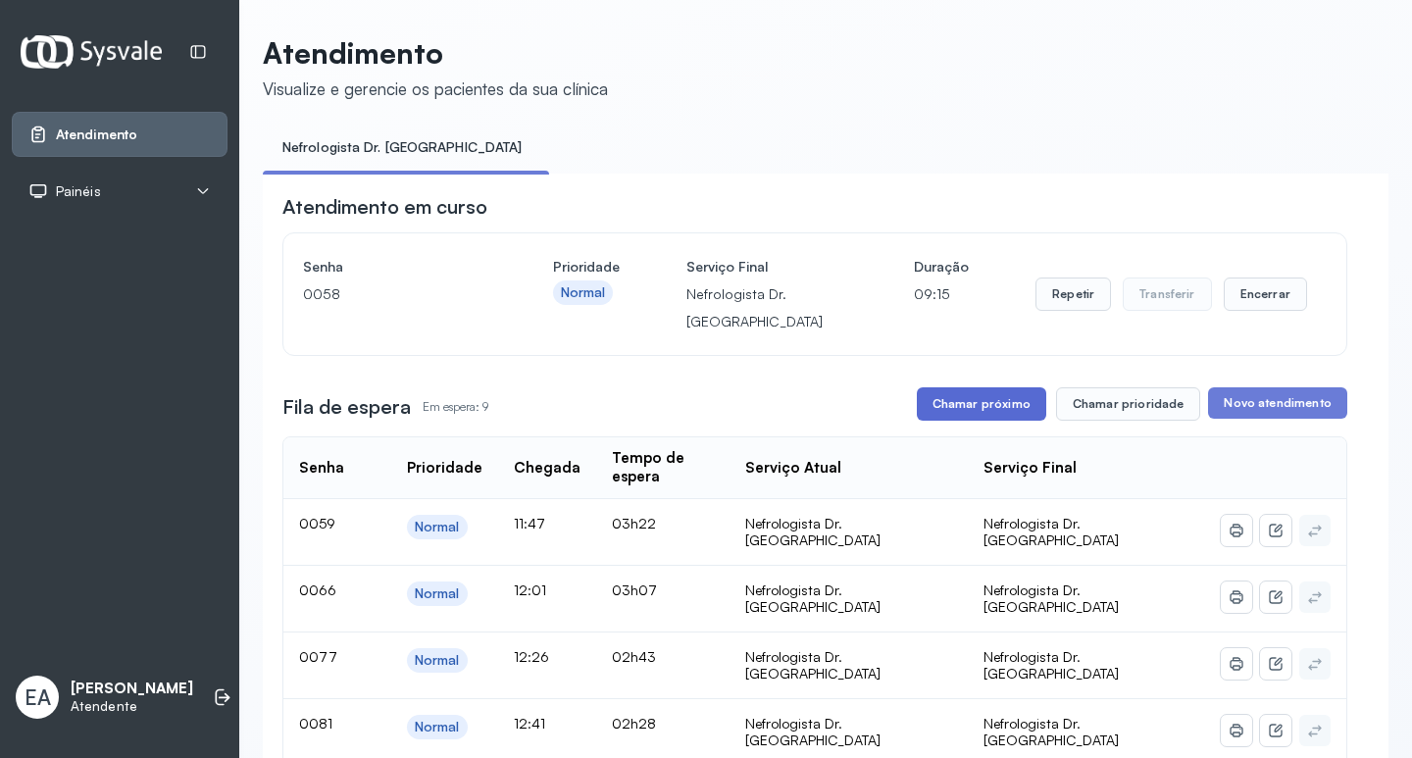
click at [989, 408] on button "Chamar próximo" at bounding box center [981, 403] width 129 height 33
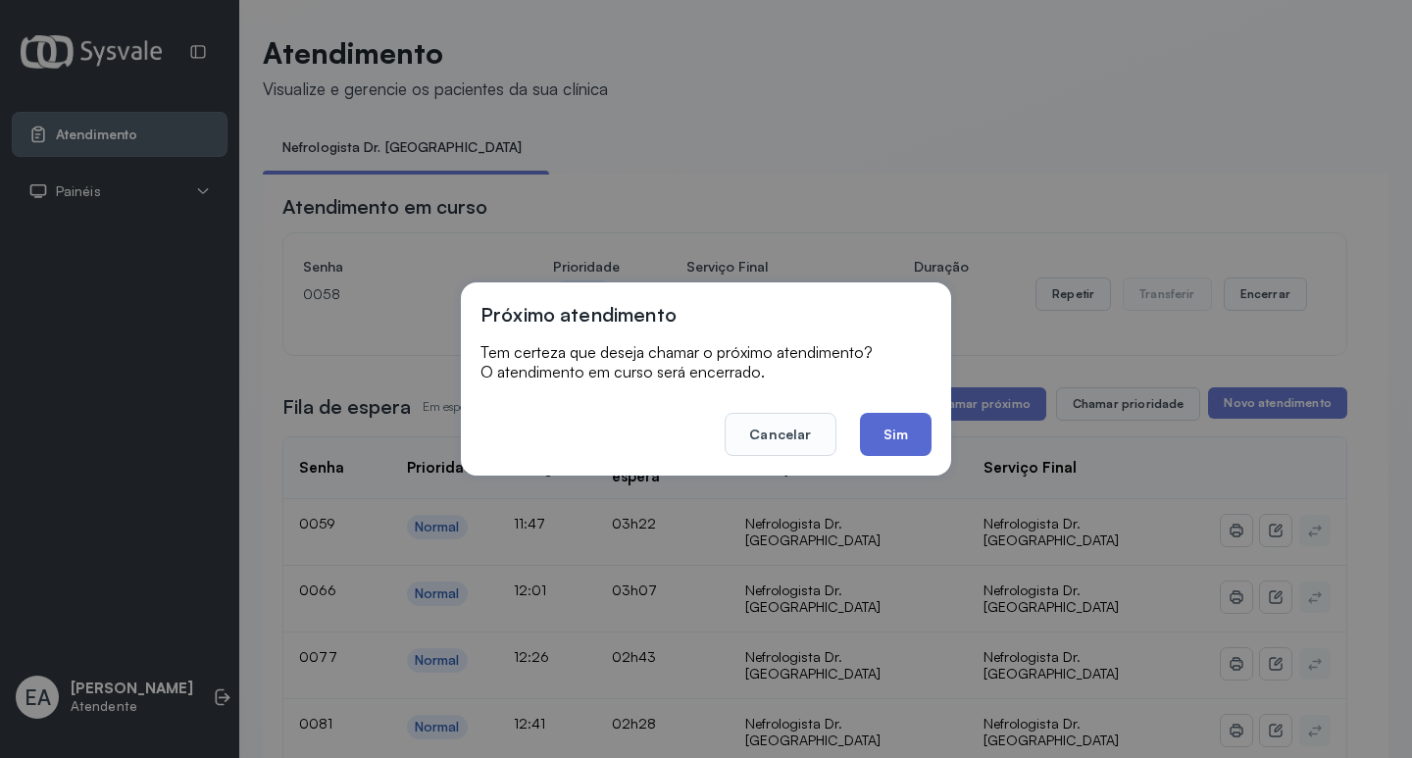
click at [904, 426] on button "Sim" at bounding box center [896, 434] width 72 height 43
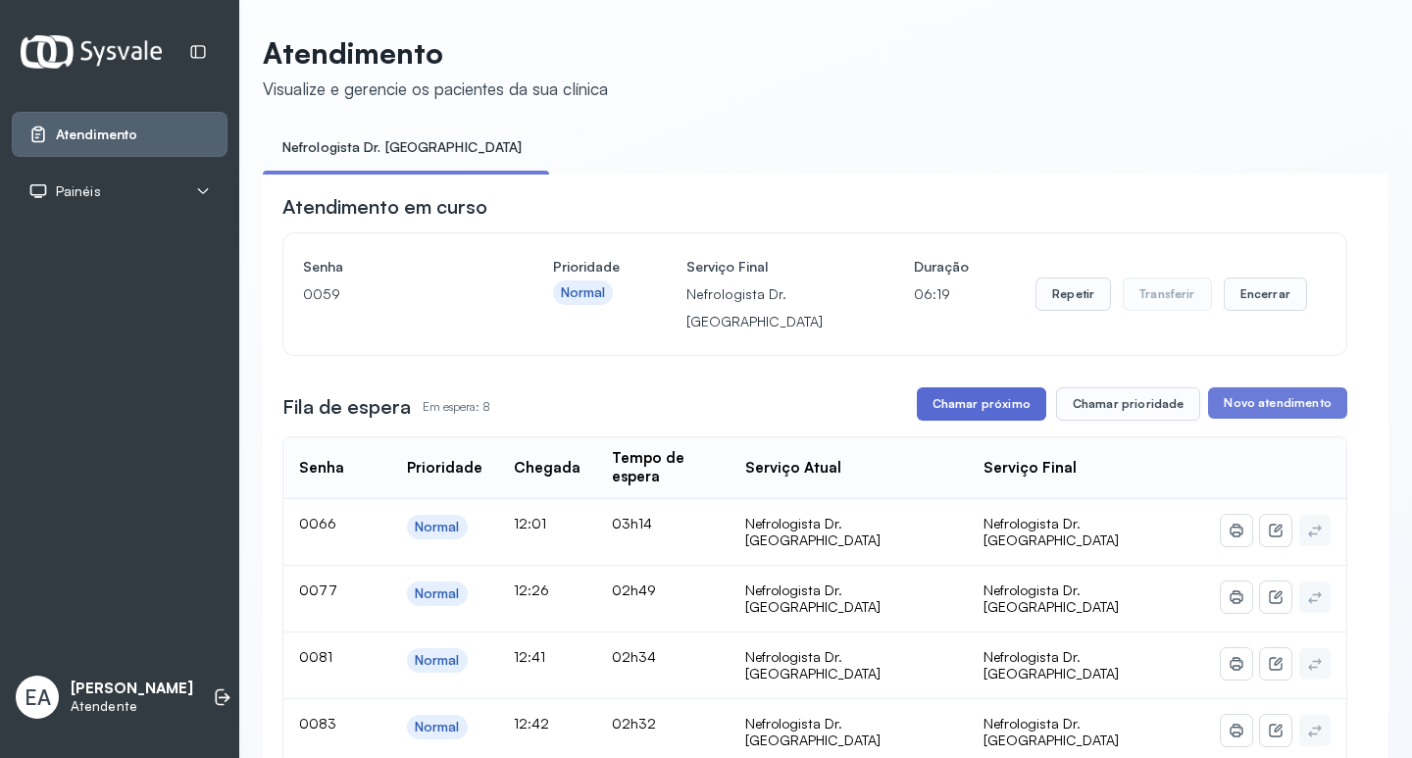
click at [958, 413] on button "Chamar próximo" at bounding box center [981, 403] width 129 height 33
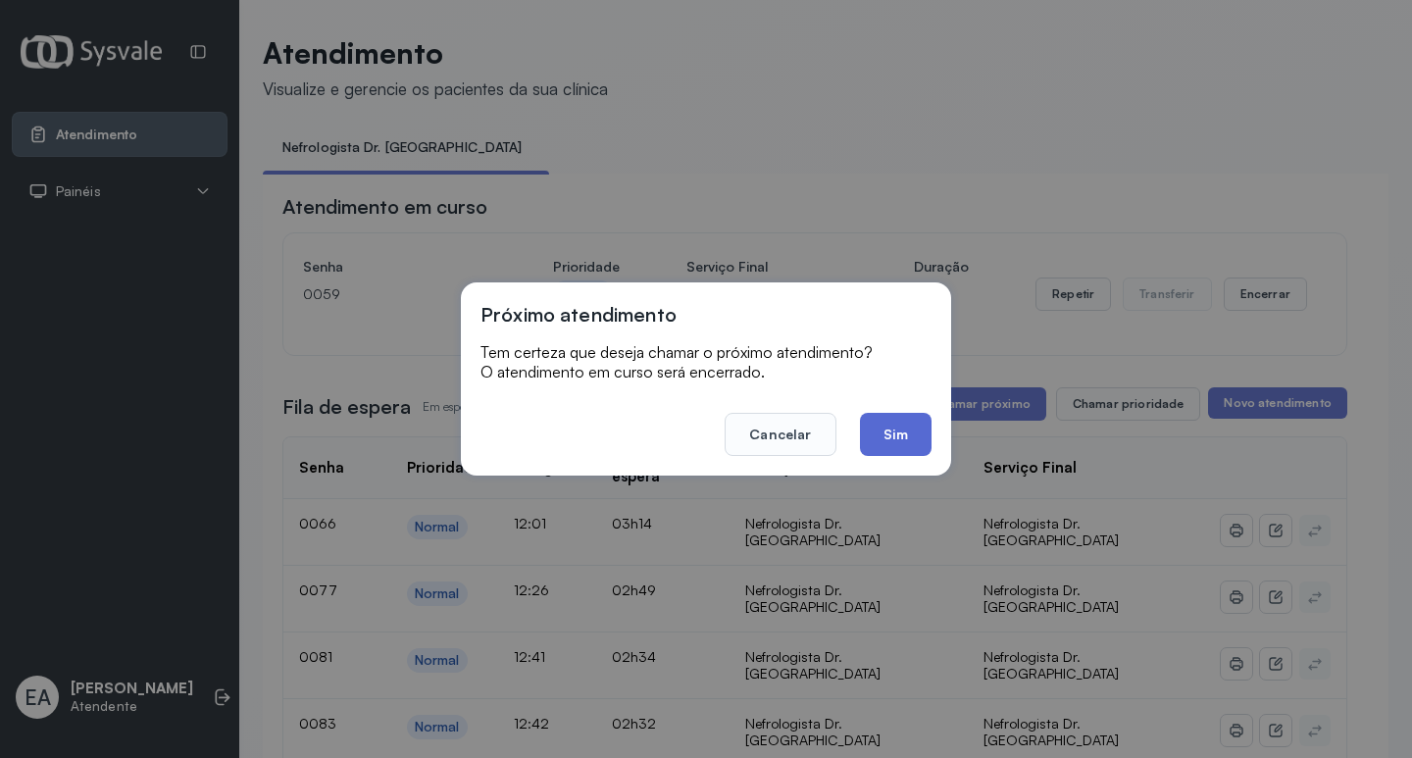
click at [901, 438] on button "Sim" at bounding box center [896, 434] width 72 height 43
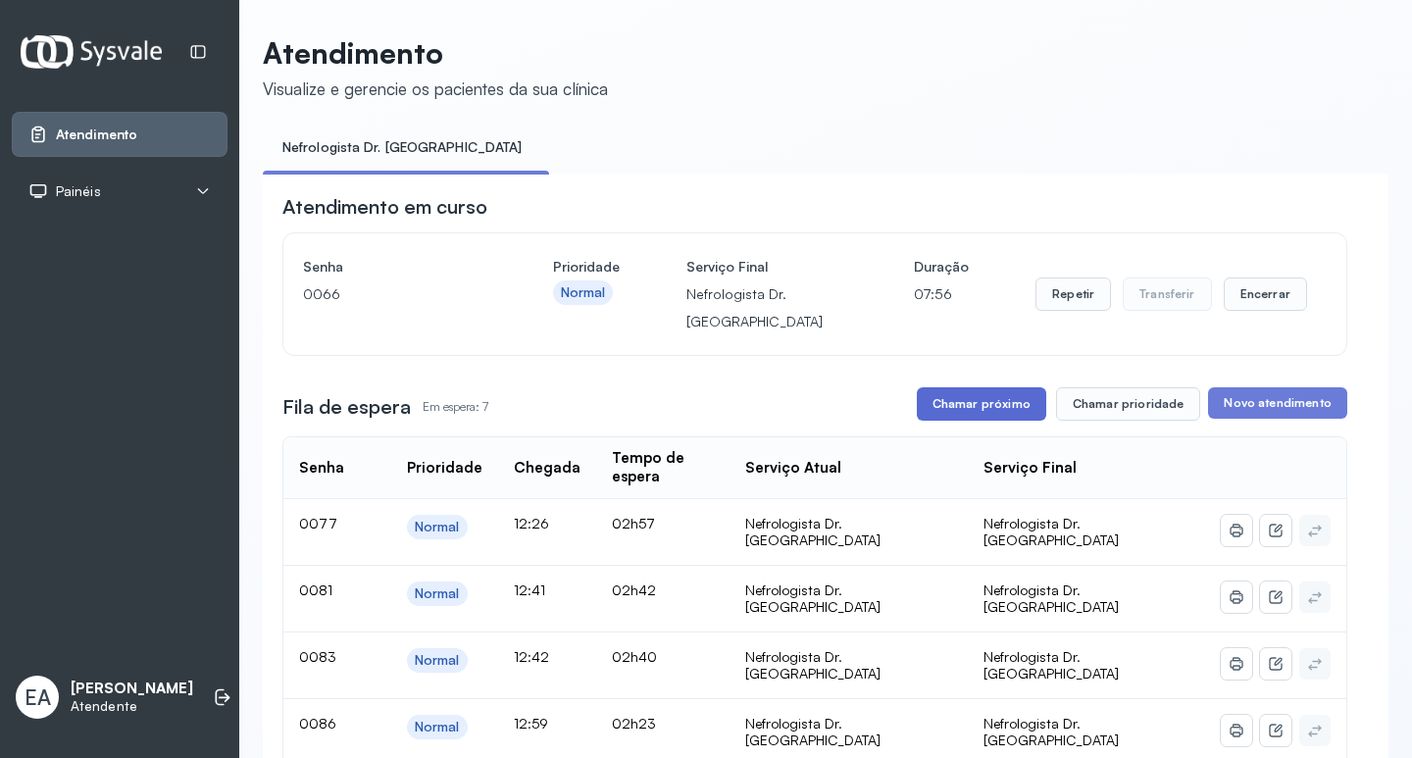
click at [999, 410] on button "Chamar próximo" at bounding box center [981, 403] width 129 height 33
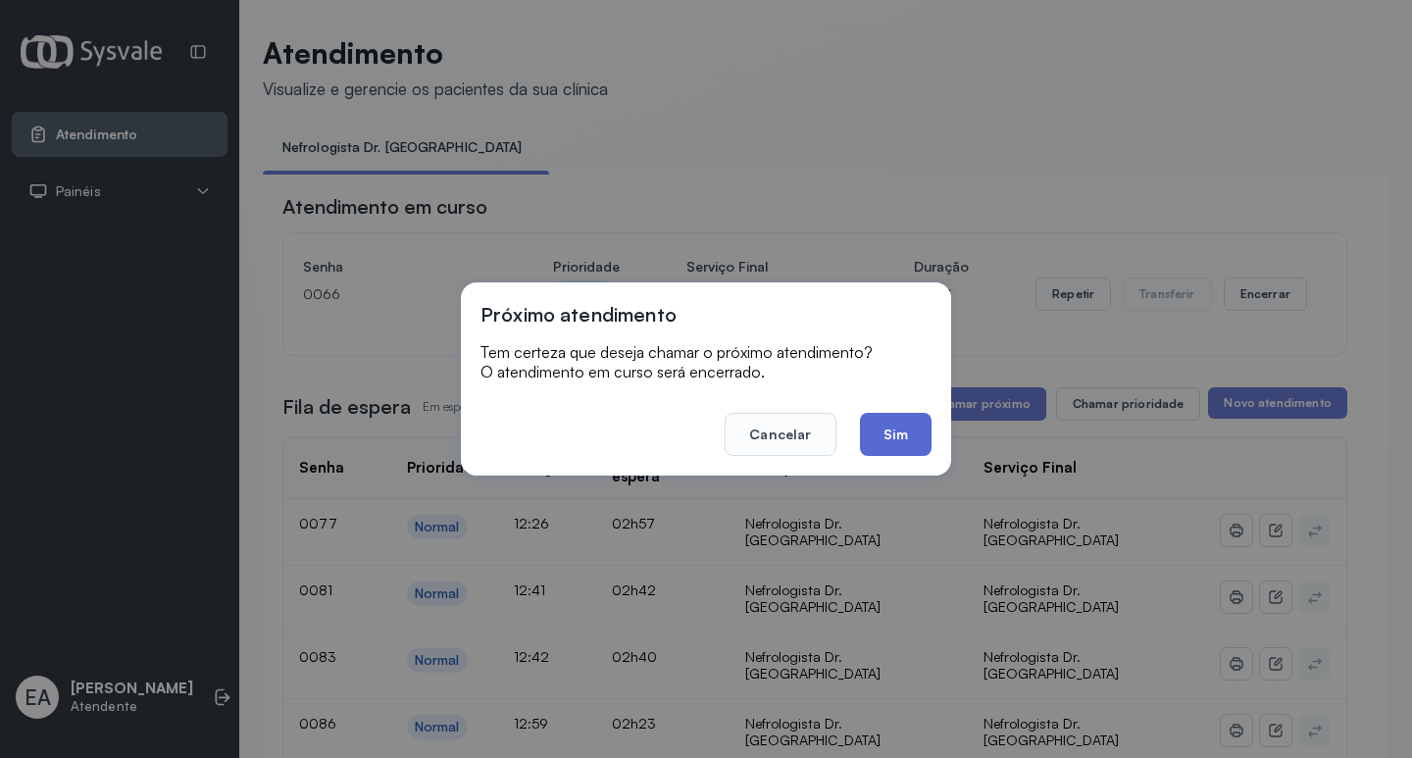
click at [888, 429] on button "Sim" at bounding box center [896, 434] width 72 height 43
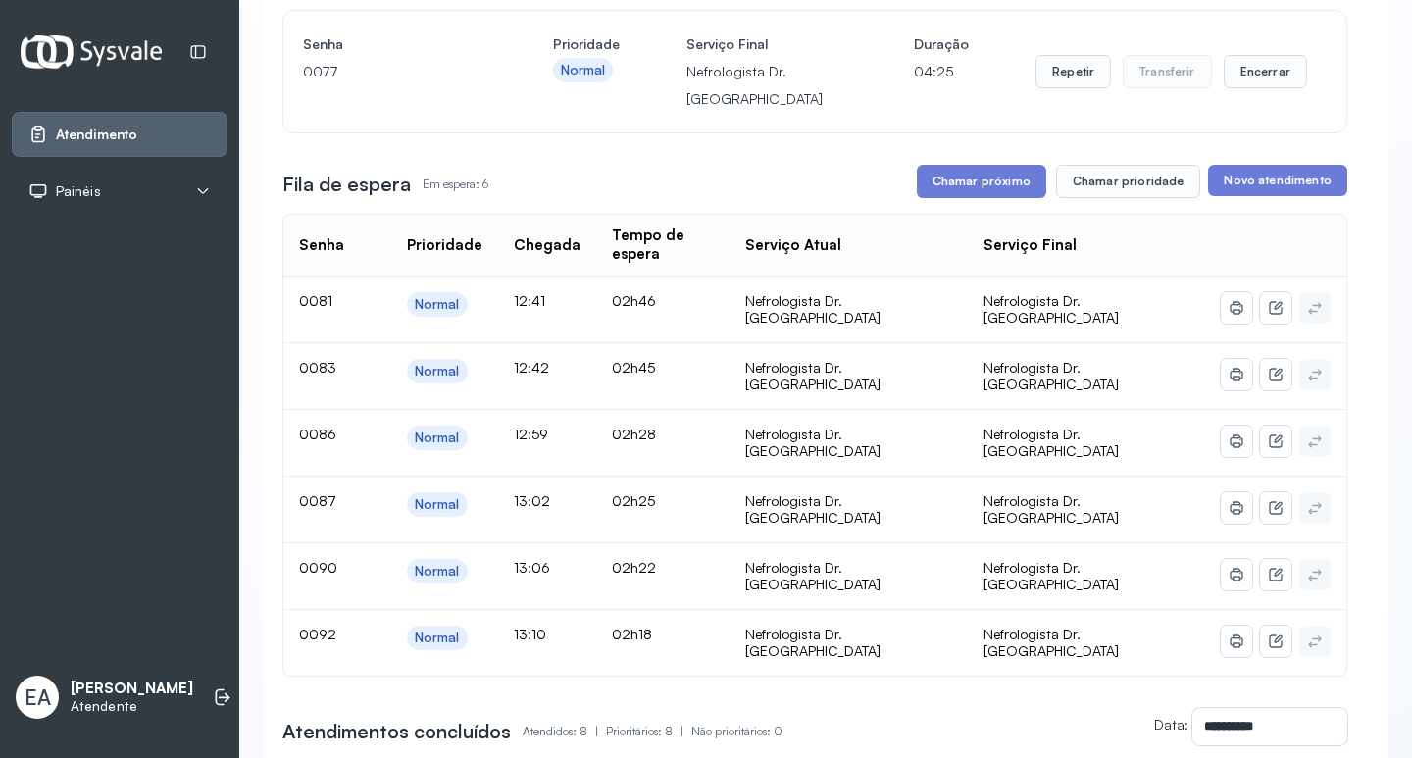
scroll to position [196, 0]
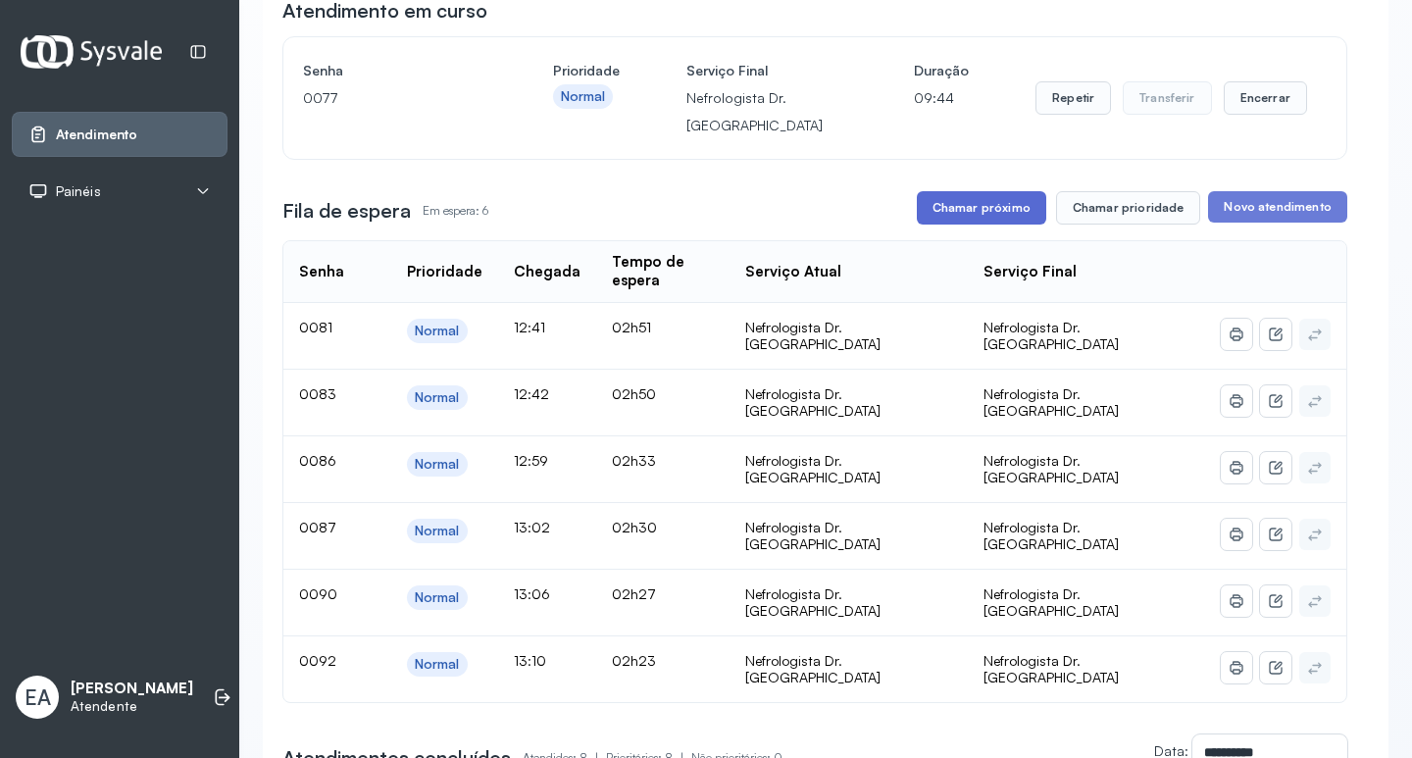
click at [1001, 210] on button "Chamar próximo" at bounding box center [981, 207] width 129 height 33
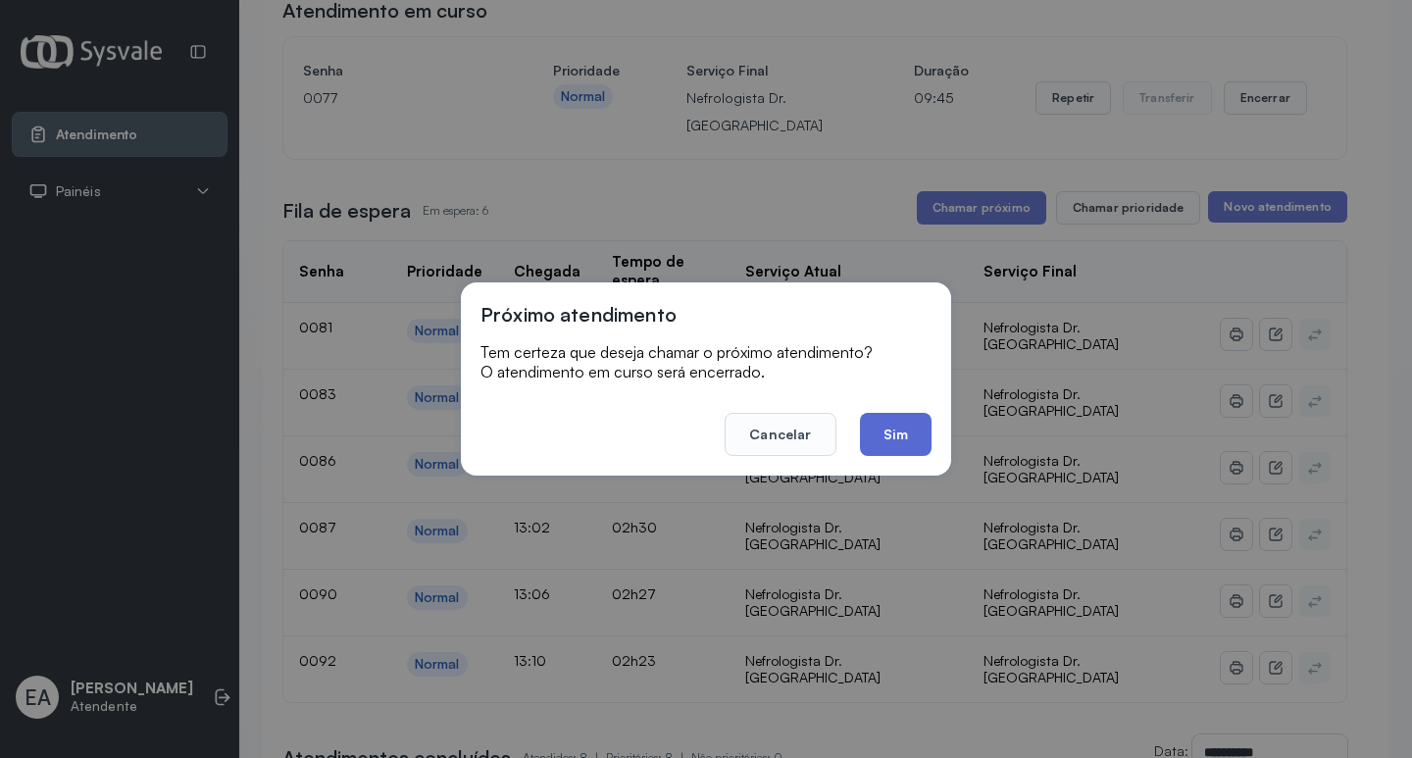
click at [898, 435] on button "Sim" at bounding box center [896, 434] width 72 height 43
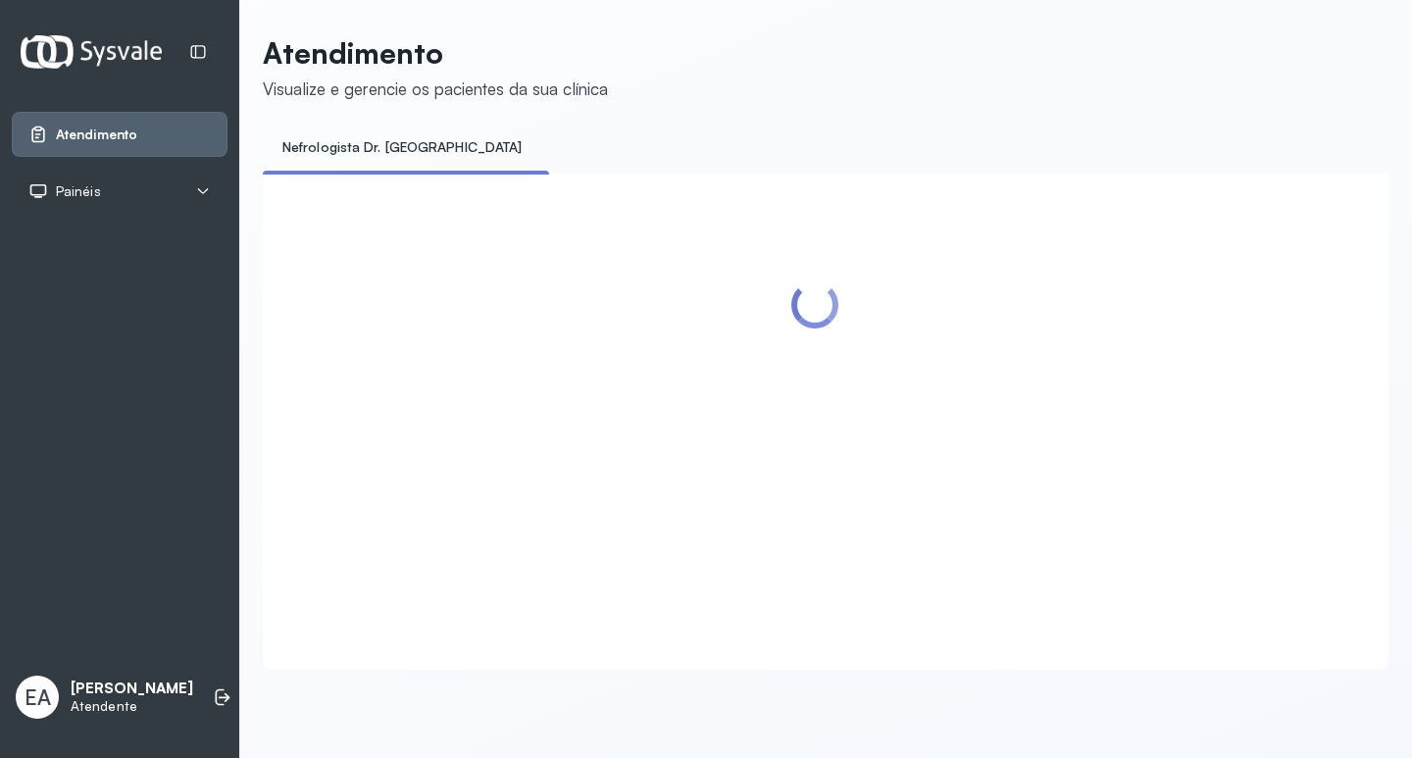
scroll to position [0, 0]
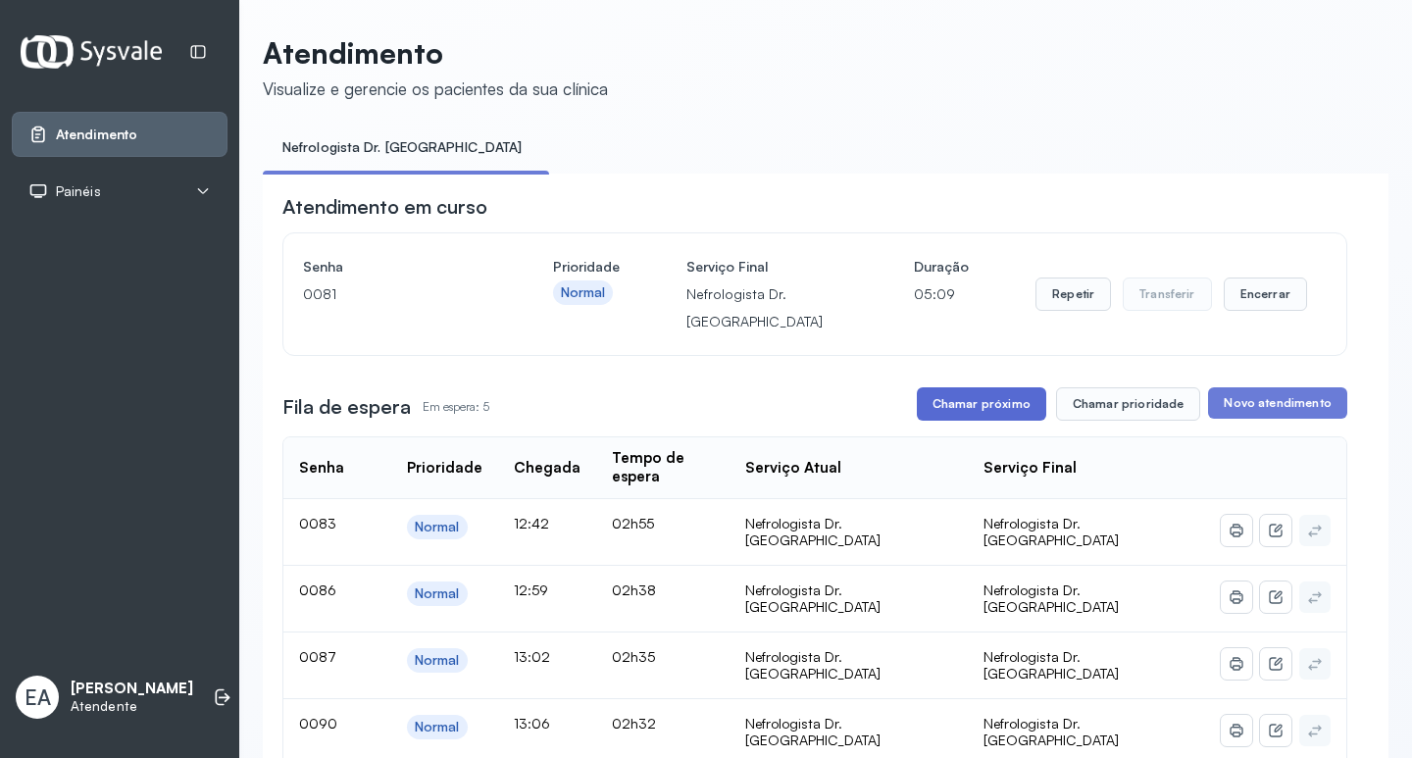
click at [997, 403] on button "Chamar próximo" at bounding box center [981, 403] width 129 height 33
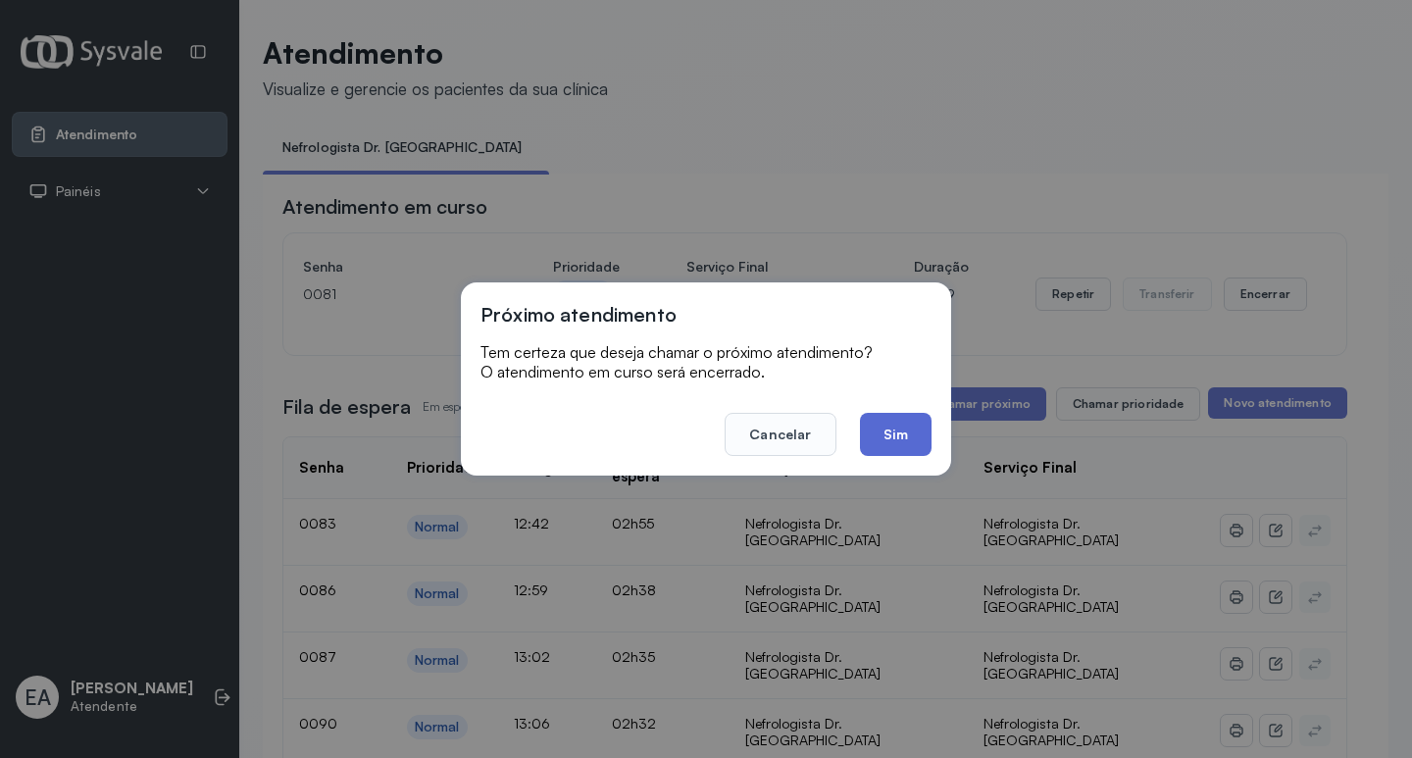
click at [895, 426] on button "Sim" at bounding box center [896, 434] width 72 height 43
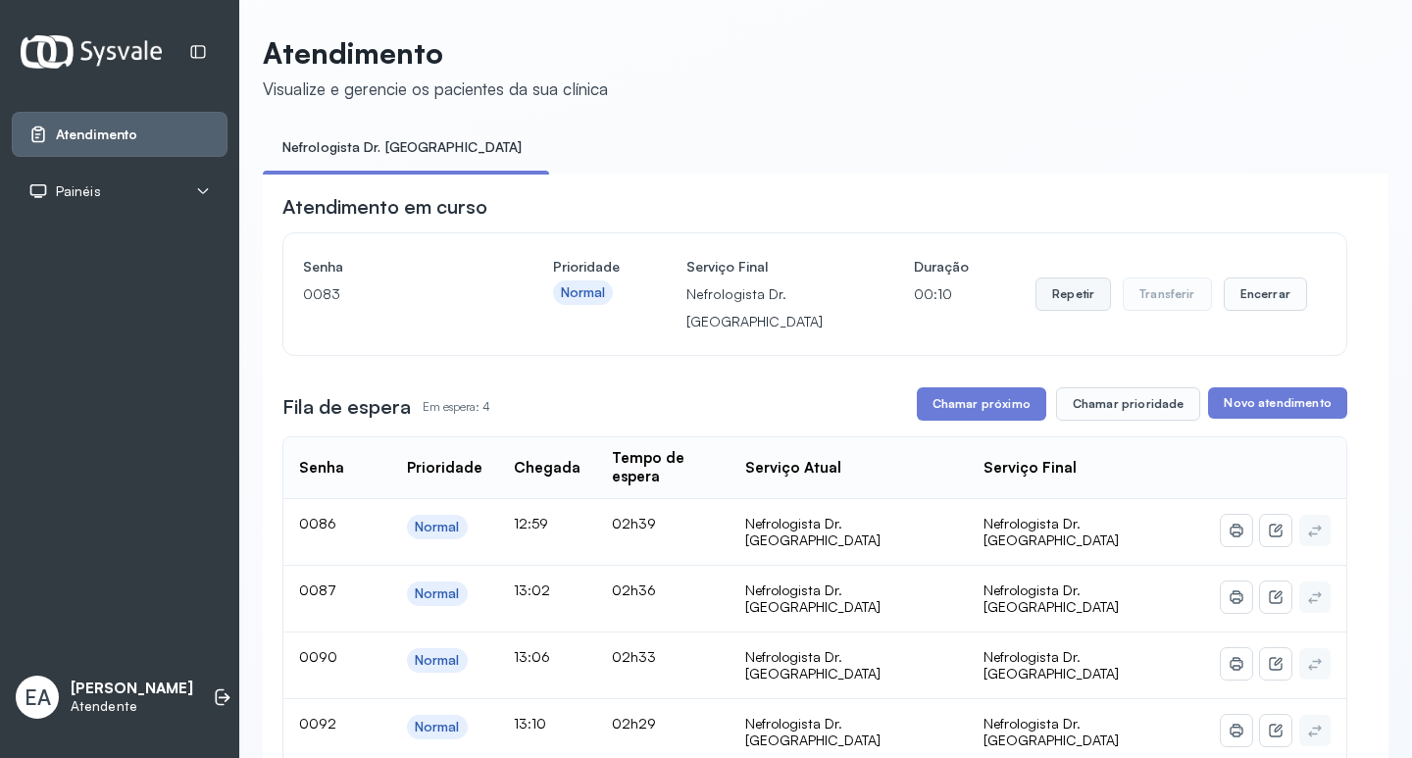
click at [1045, 298] on button "Repetir" at bounding box center [1074, 294] width 76 height 33
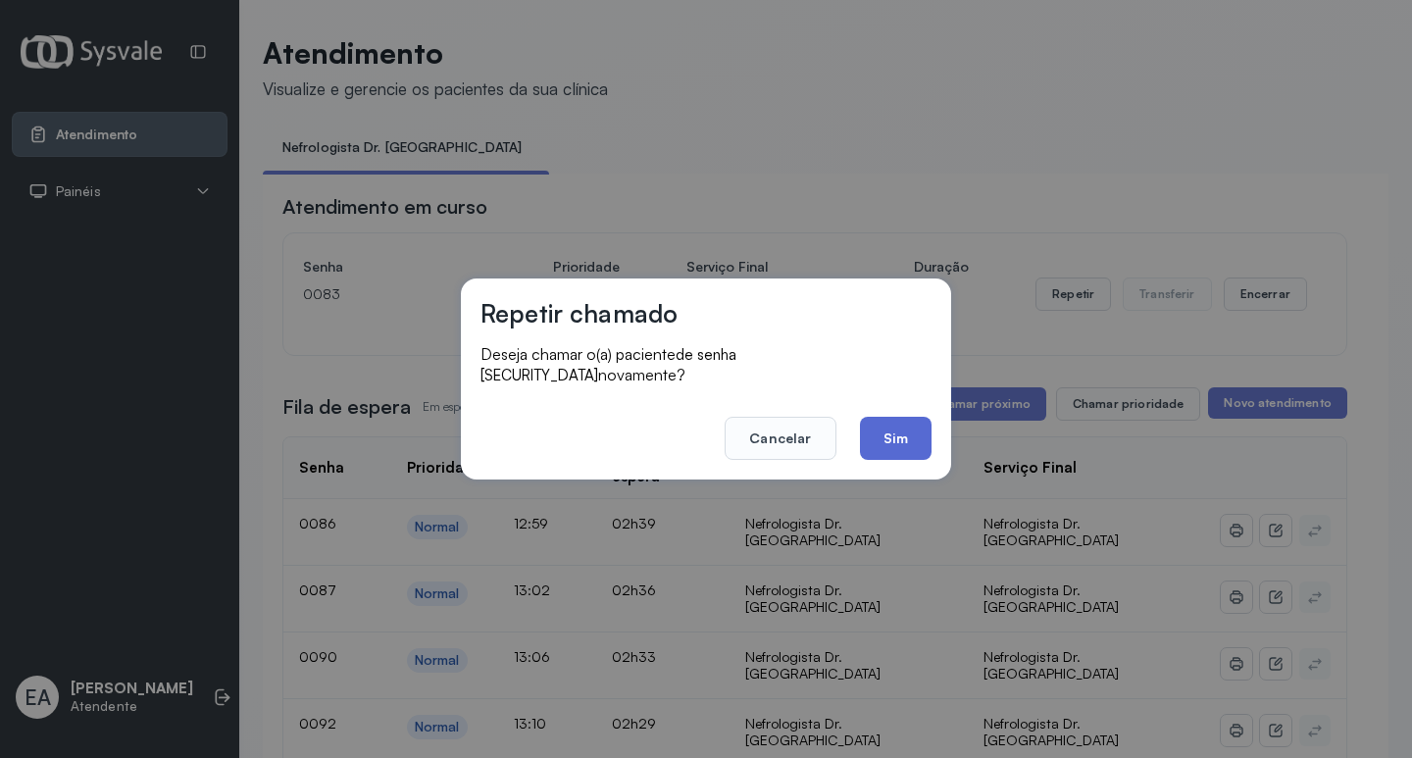
click at [911, 417] on button "Sim" at bounding box center [896, 438] width 72 height 43
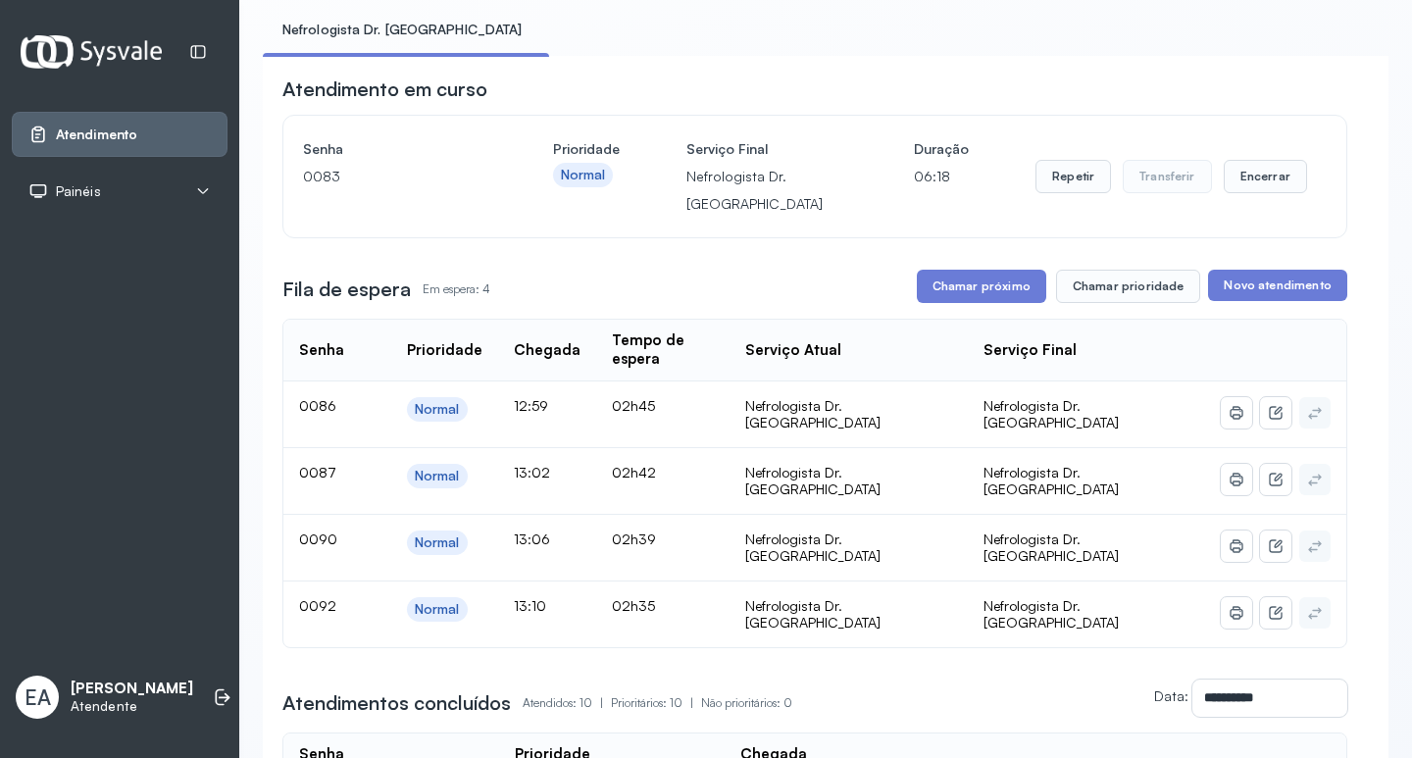
scroll to position [98, 0]
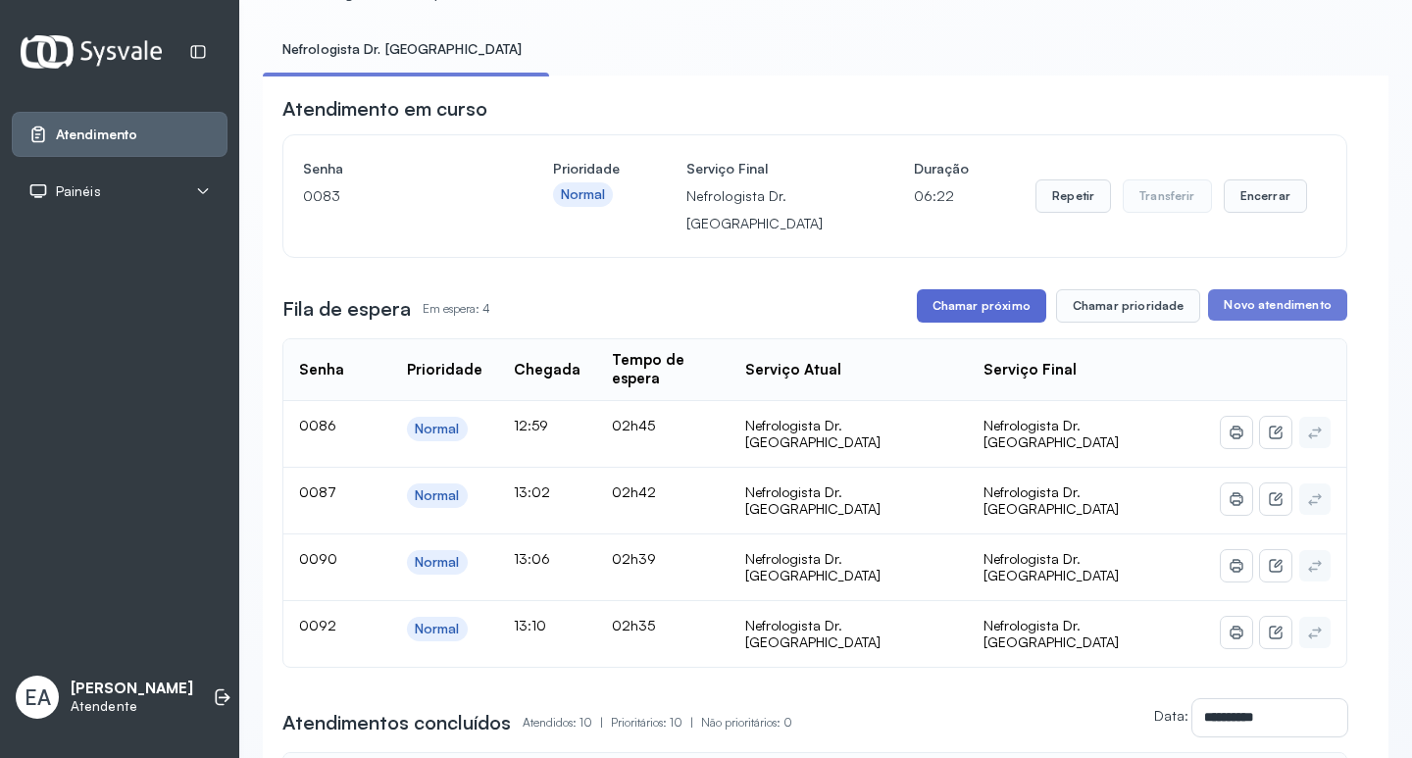
click at [972, 311] on button "Chamar próximo" at bounding box center [981, 305] width 129 height 33
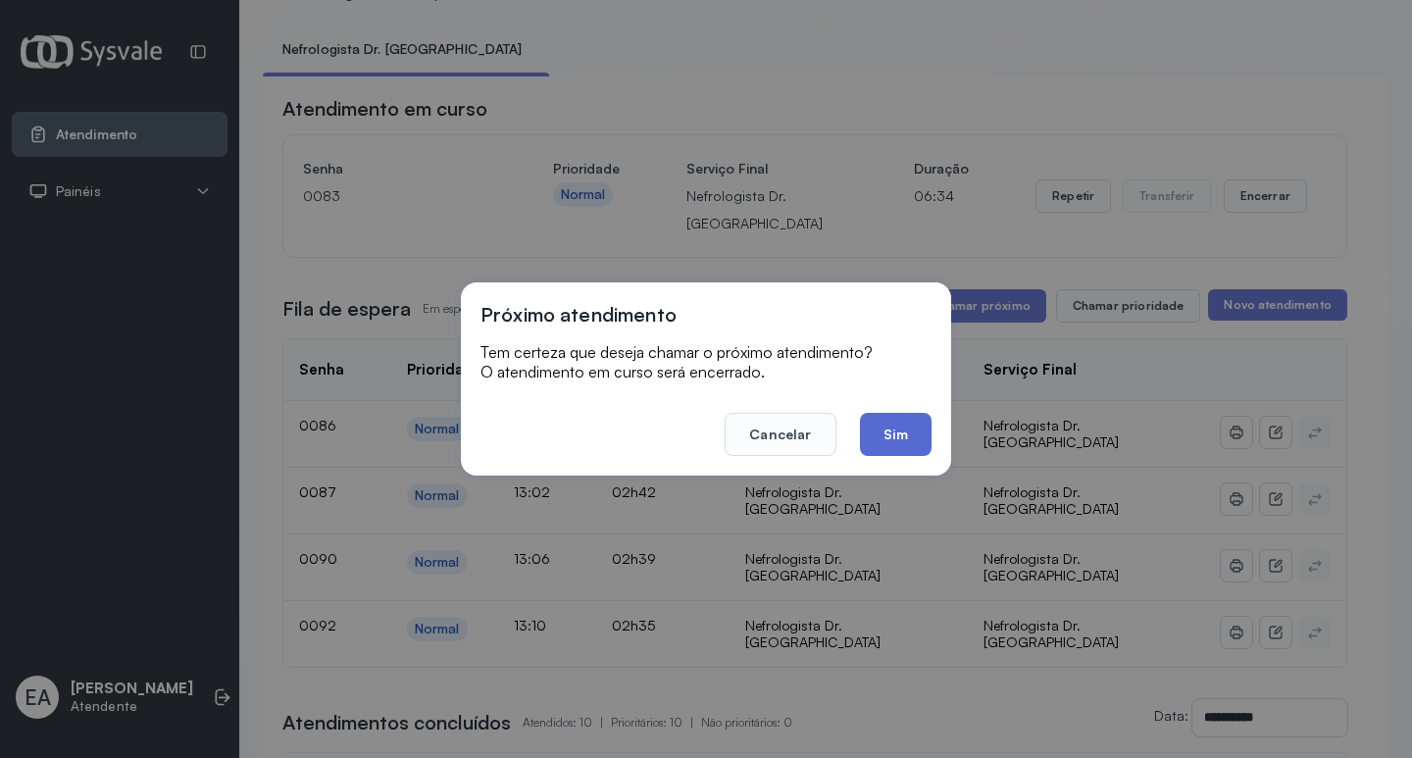
click at [902, 434] on button "Sim" at bounding box center [896, 434] width 72 height 43
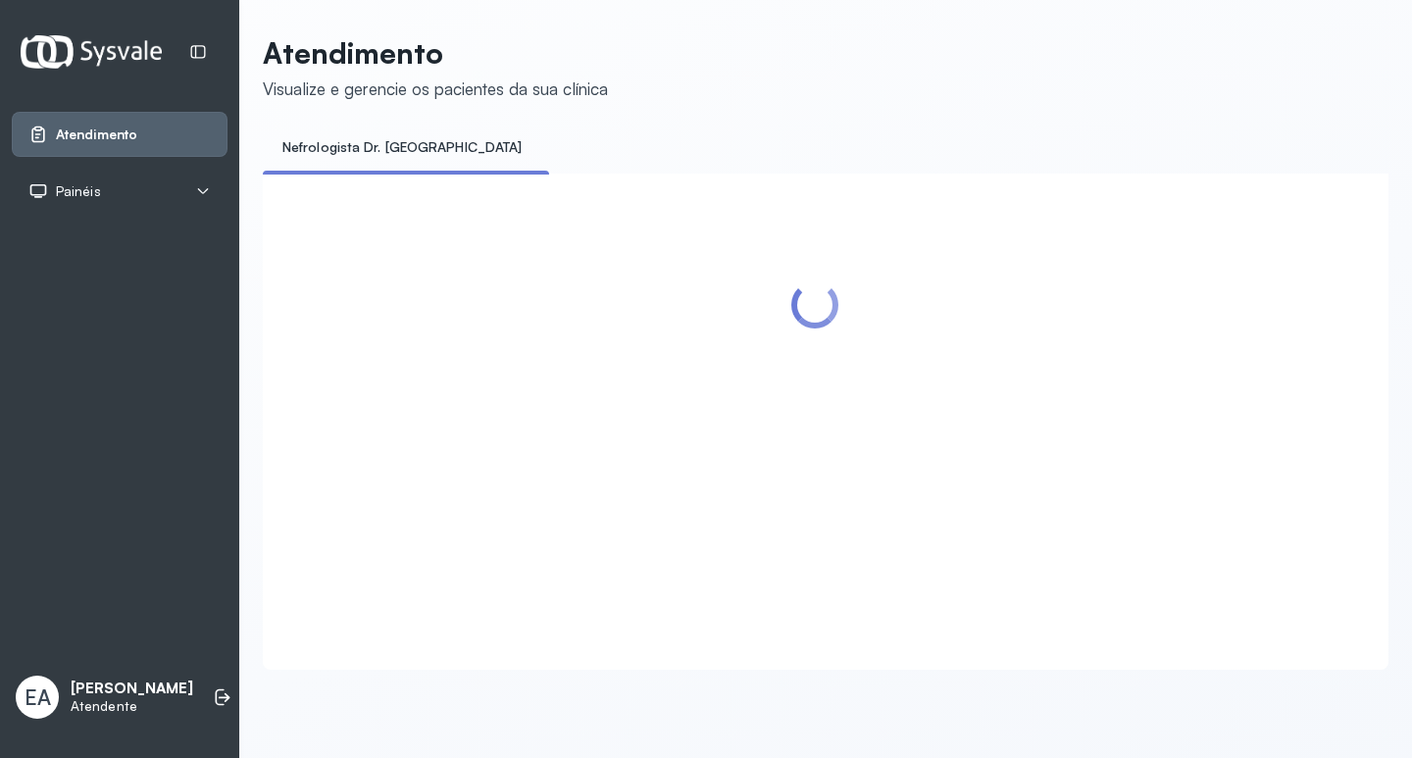
scroll to position [0, 0]
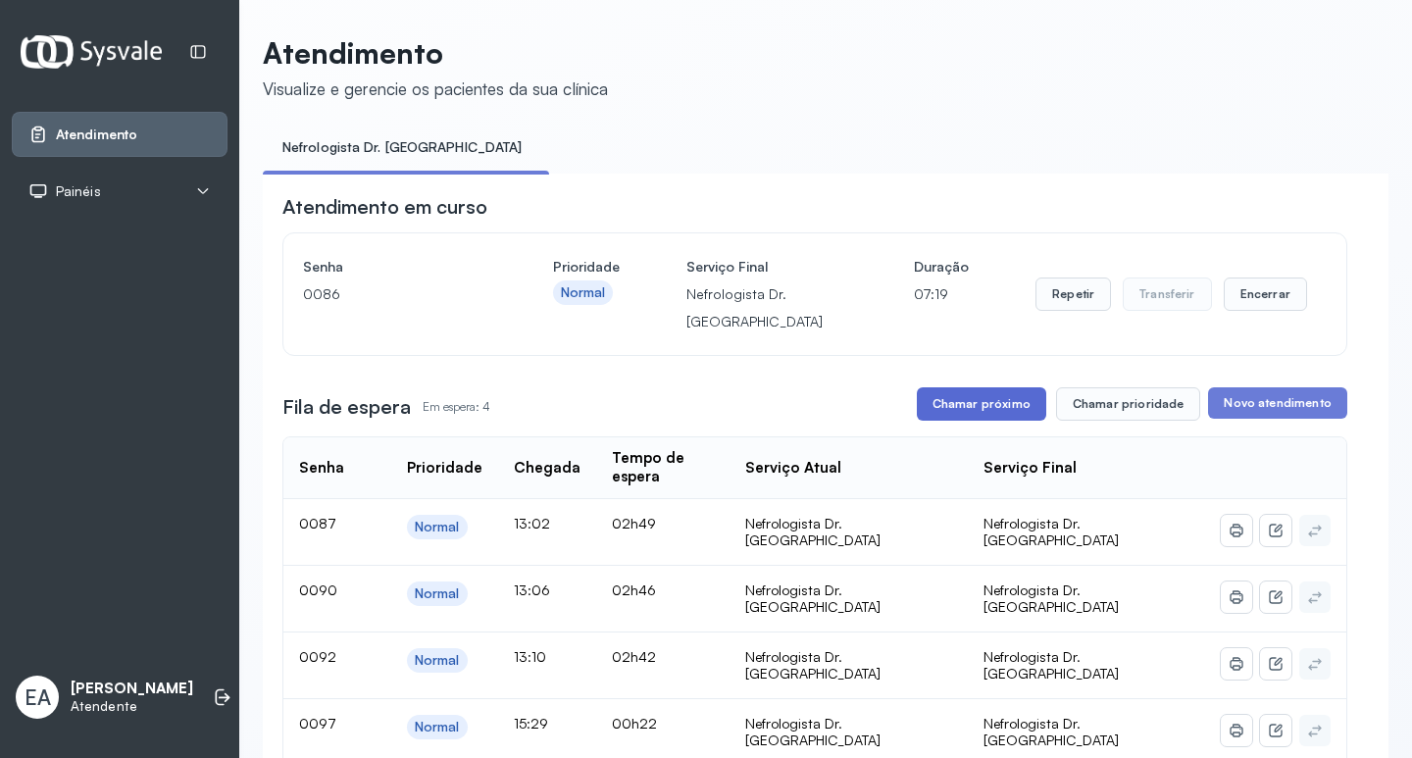
click at [983, 412] on button "Chamar próximo" at bounding box center [981, 403] width 129 height 33
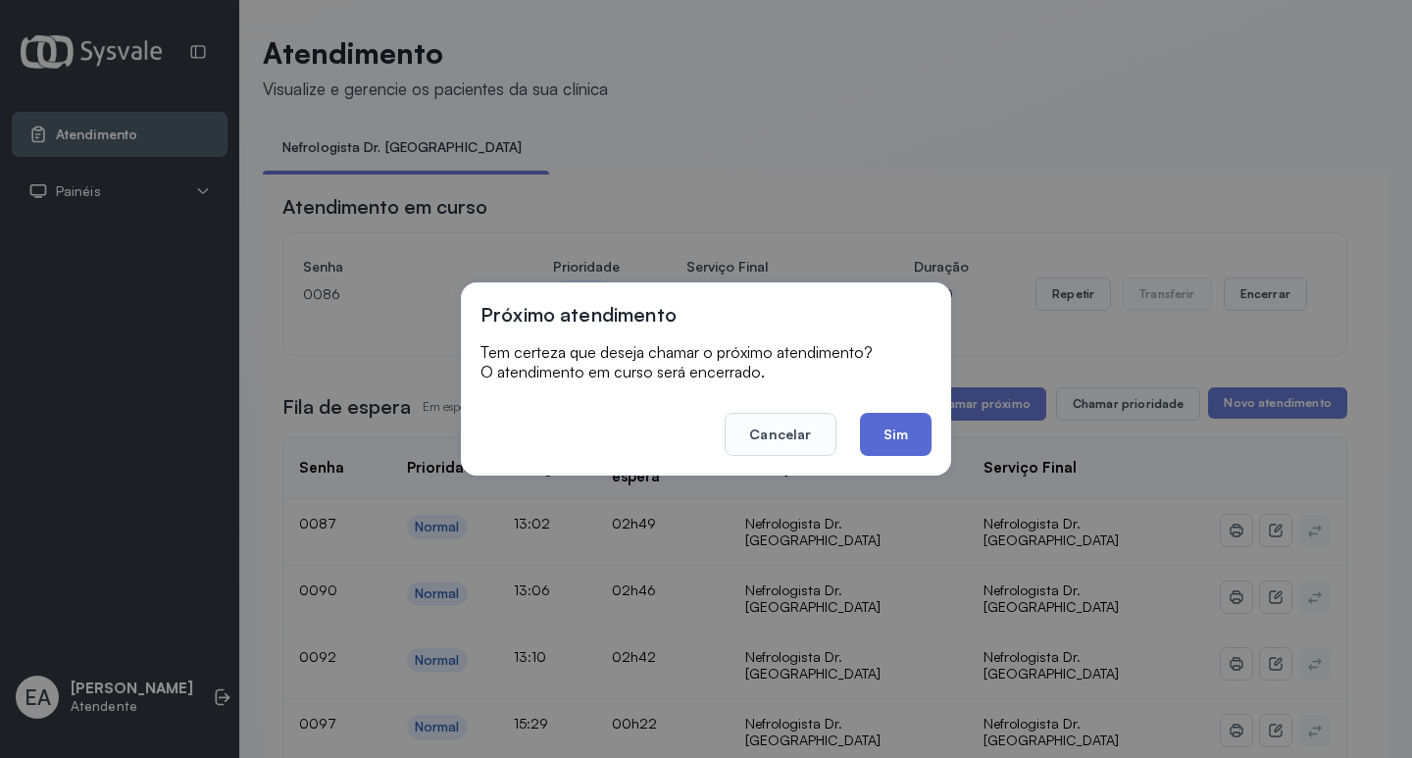
click at [881, 444] on button "Sim" at bounding box center [896, 434] width 72 height 43
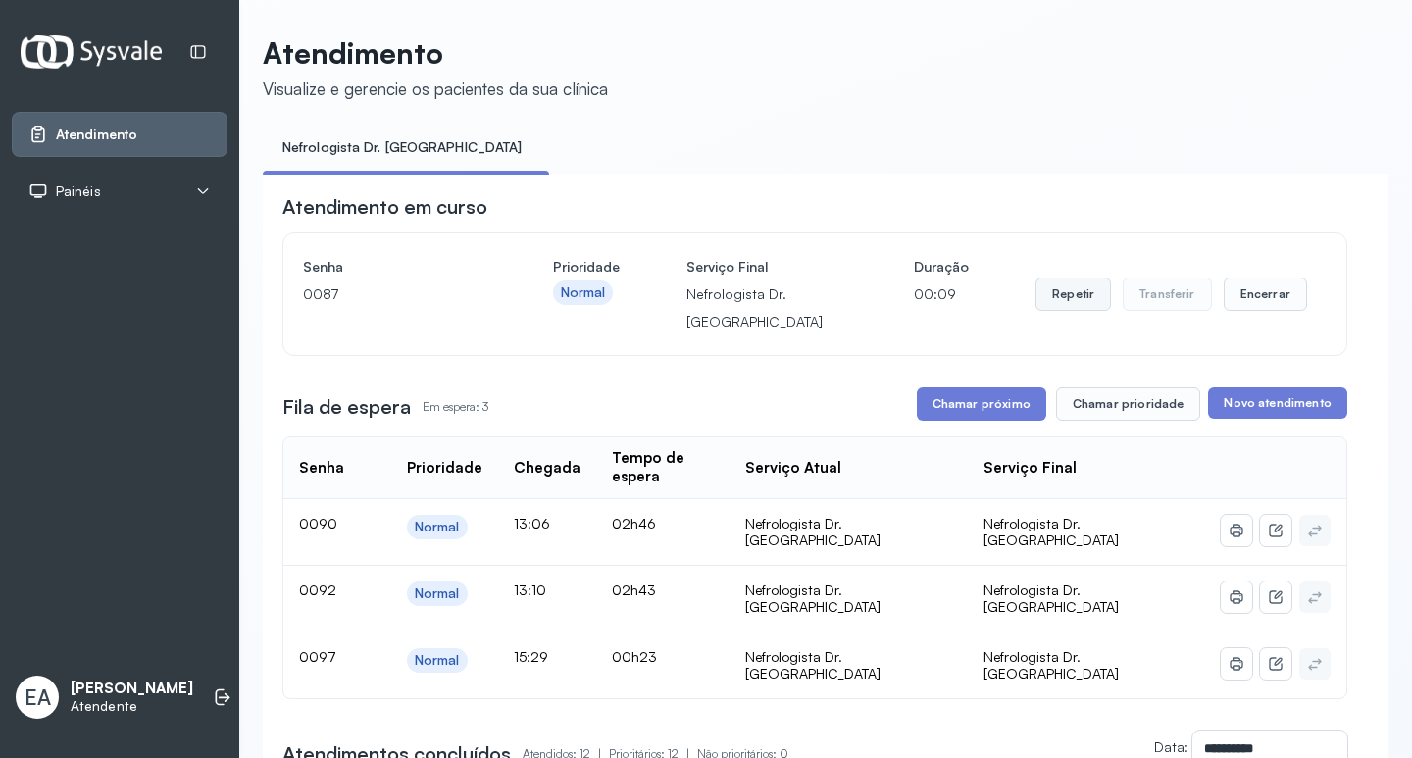
click at [1062, 294] on button "Repetir" at bounding box center [1074, 294] width 76 height 33
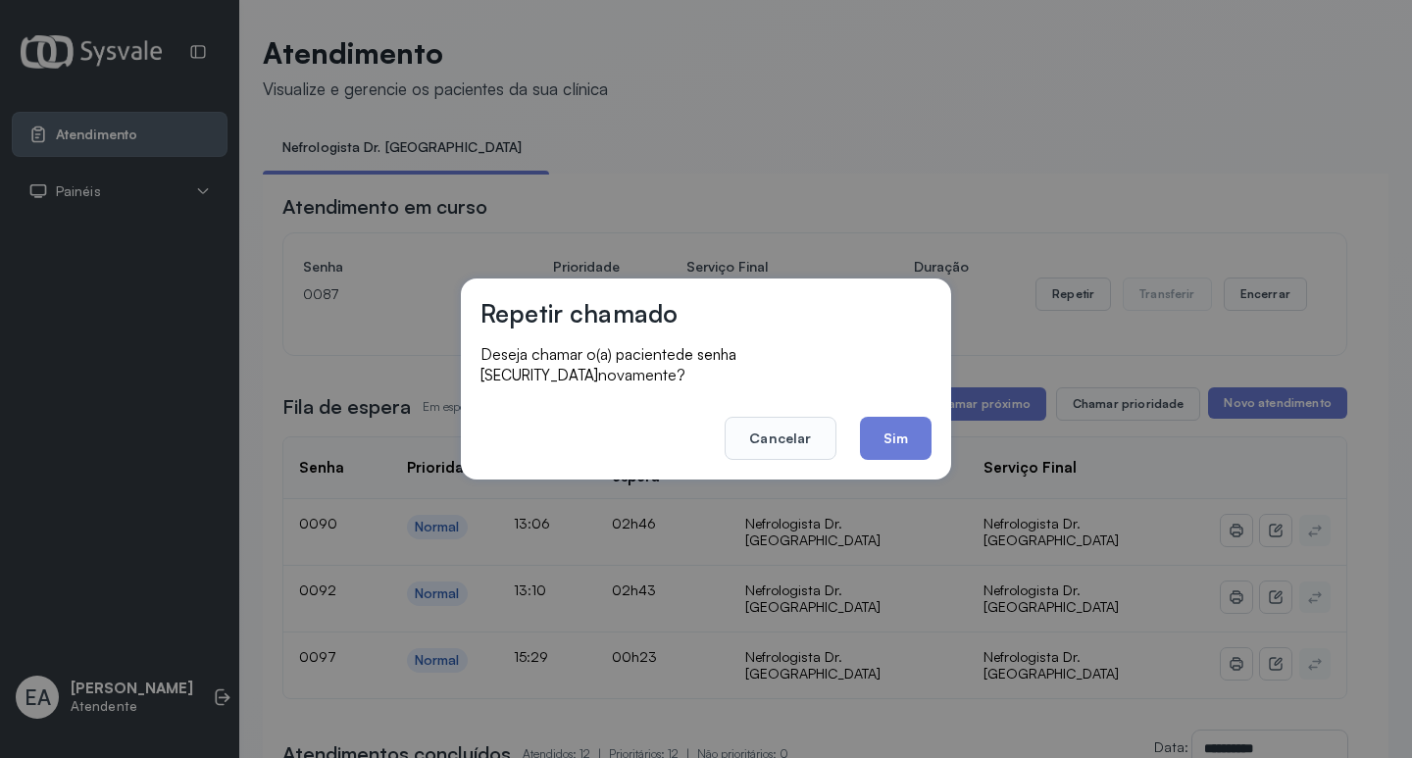
click at [891, 425] on button "Sim" at bounding box center [896, 438] width 72 height 43
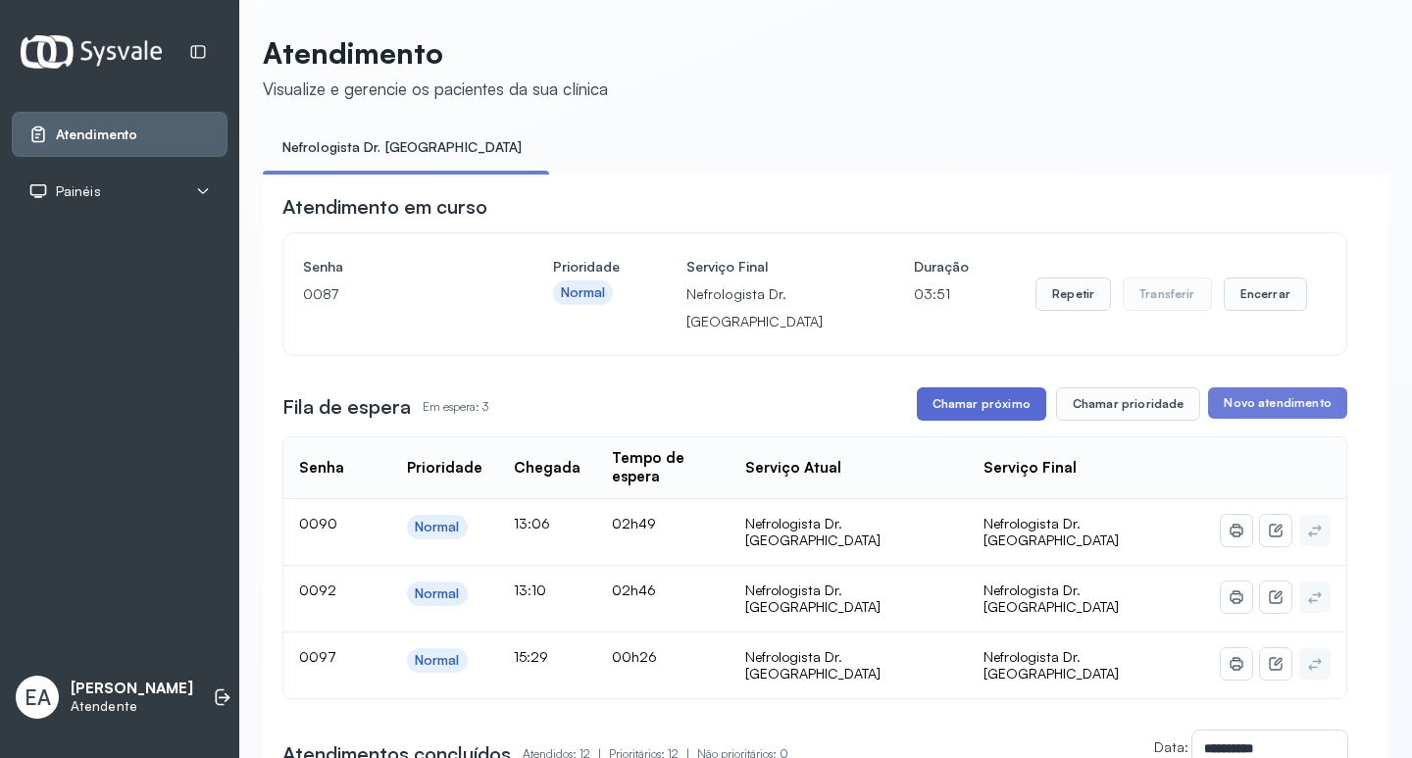
click at [981, 409] on button "Chamar próximo" at bounding box center [981, 403] width 129 height 33
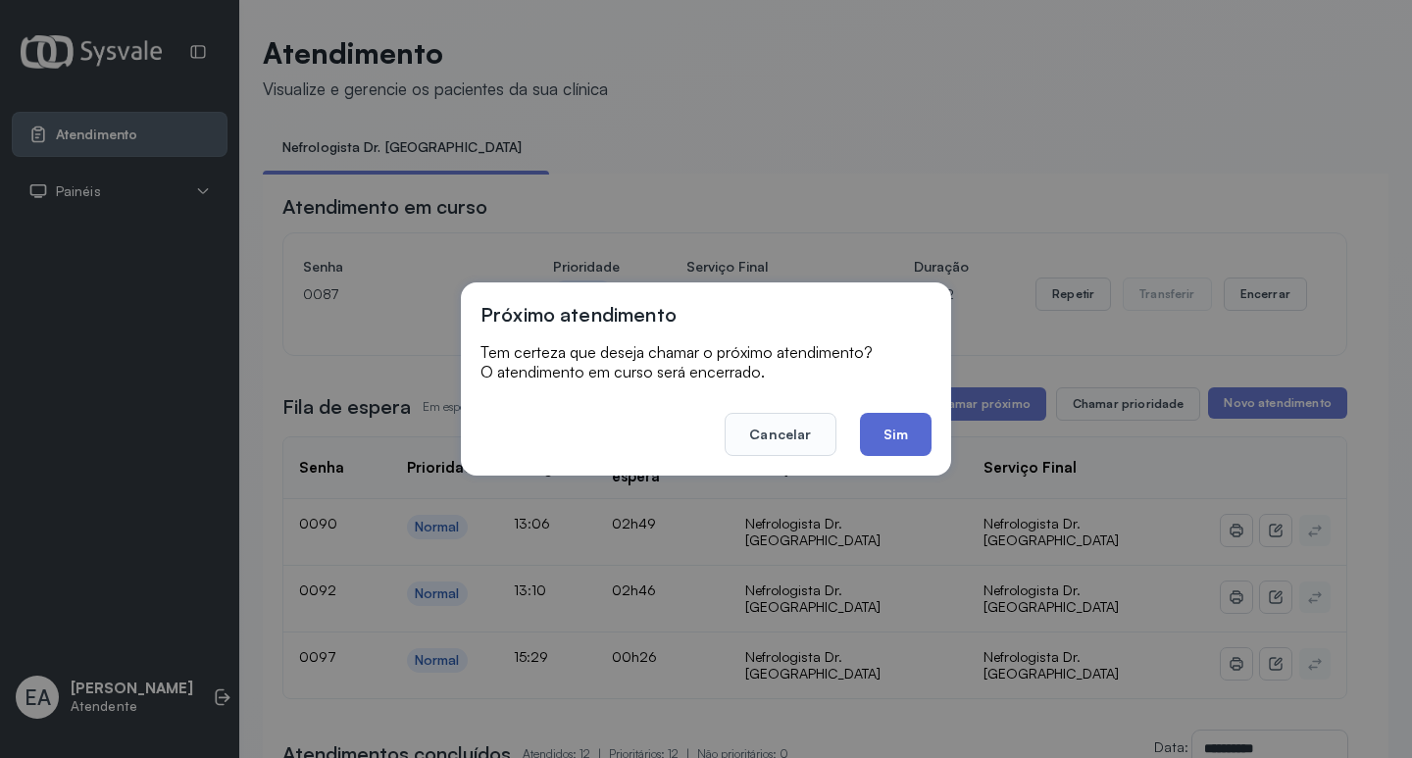
click at [890, 435] on button "Sim" at bounding box center [896, 434] width 72 height 43
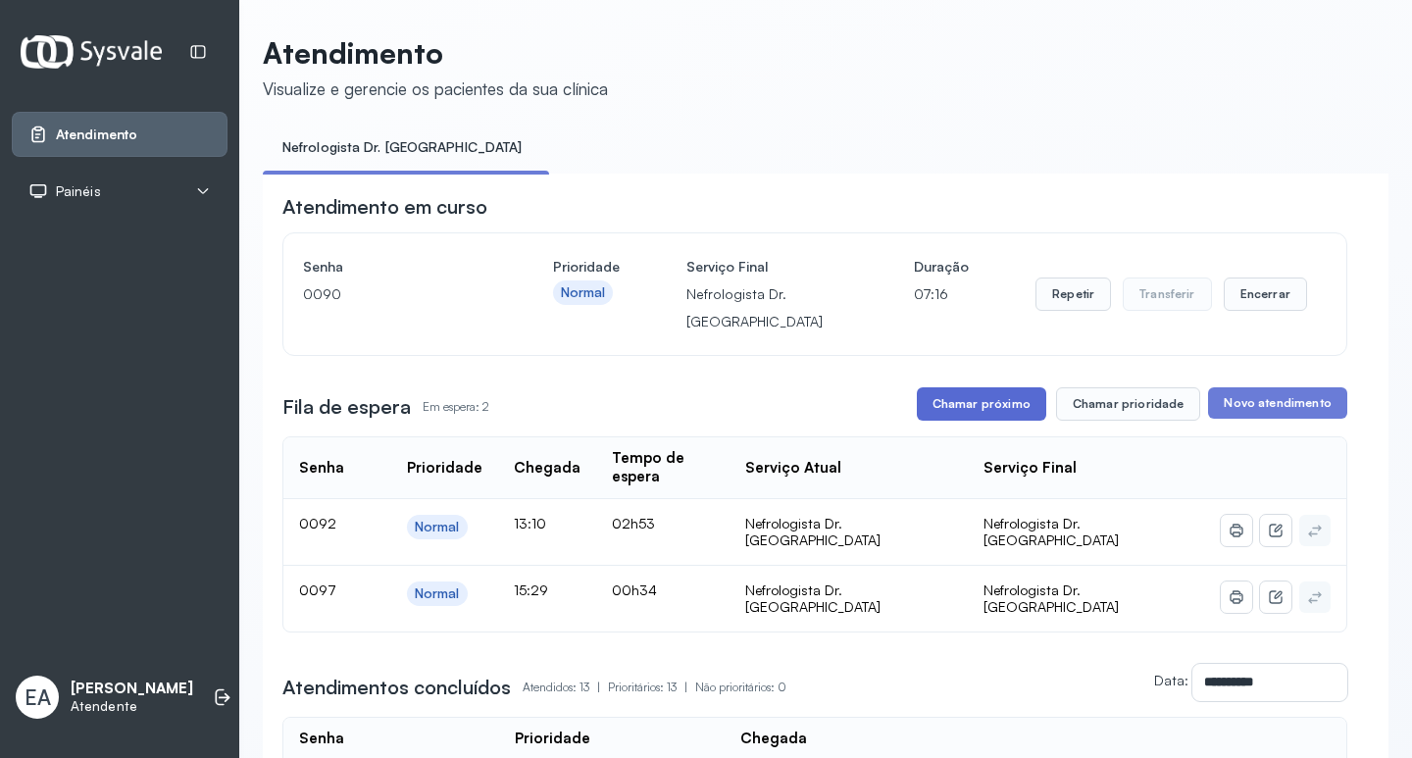
click at [962, 407] on button "Chamar próximo" at bounding box center [981, 403] width 129 height 33
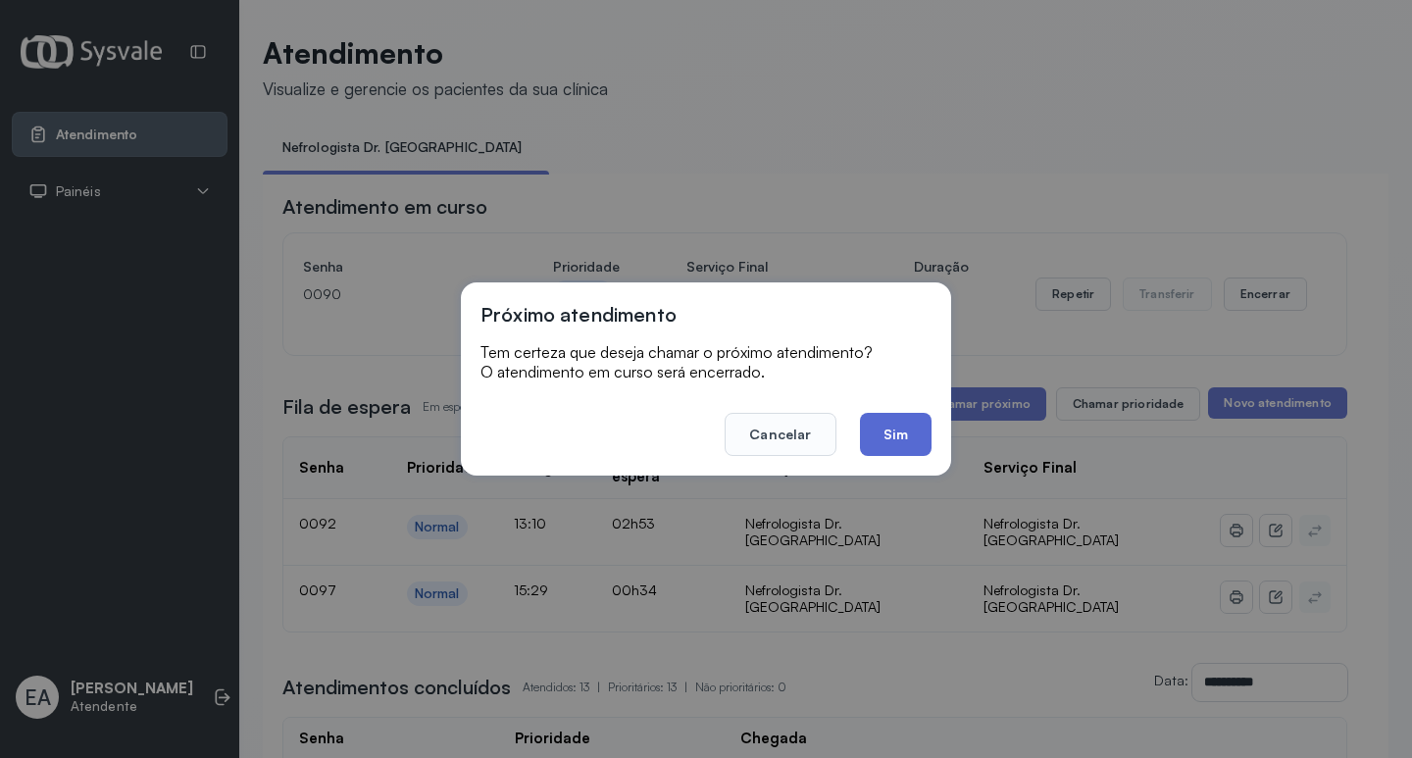
click at [892, 426] on button "Sim" at bounding box center [896, 434] width 72 height 43
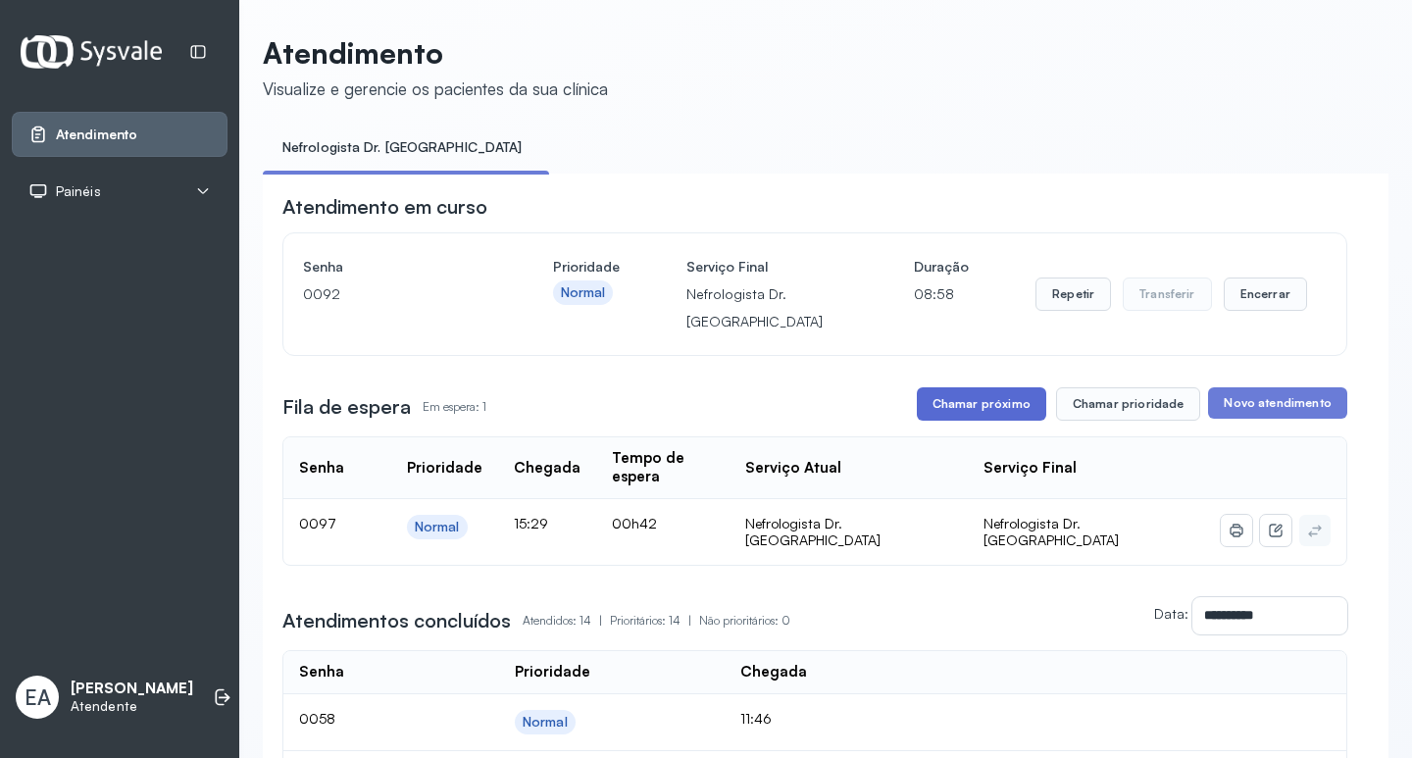
click at [967, 407] on button "Chamar próximo" at bounding box center [981, 403] width 129 height 33
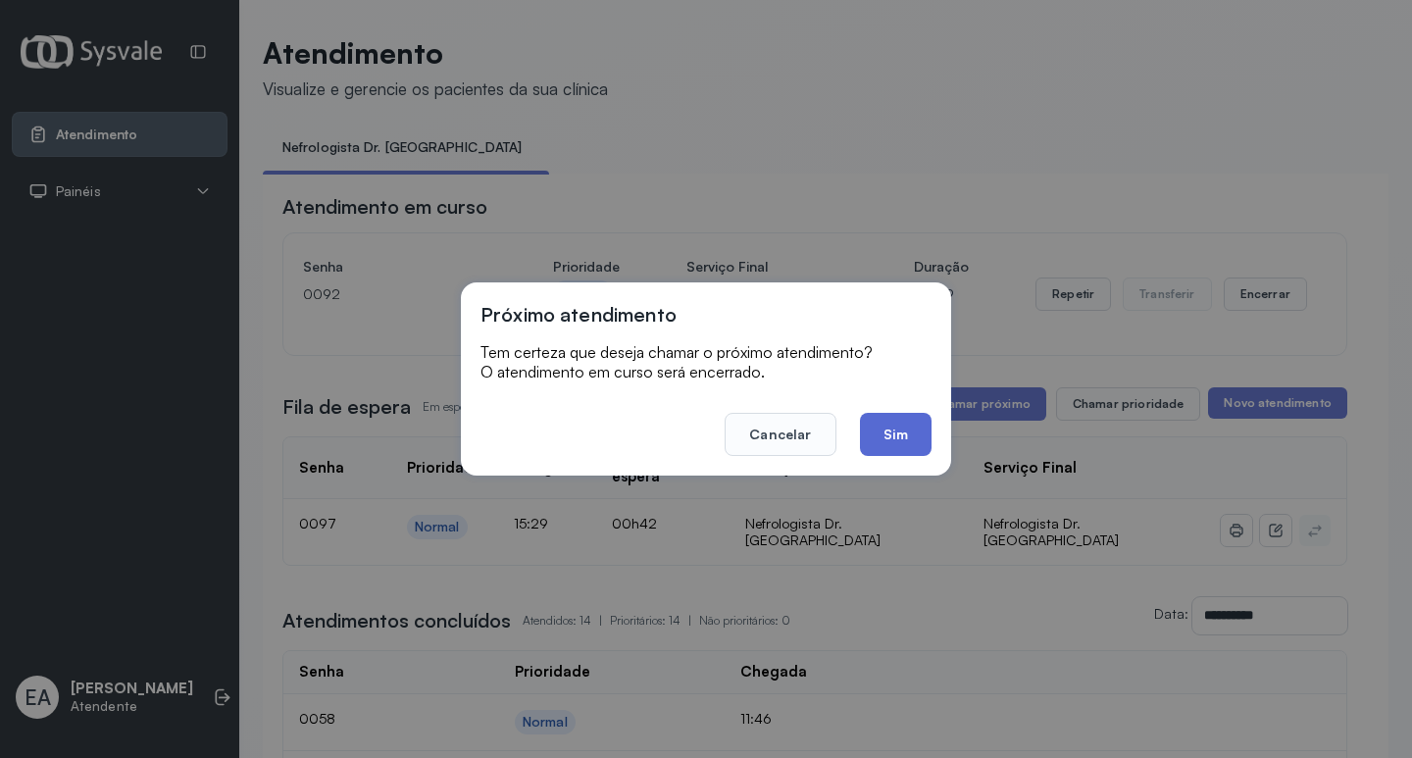
click at [897, 440] on button "Sim" at bounding box center [896, 434] width 72 height 43
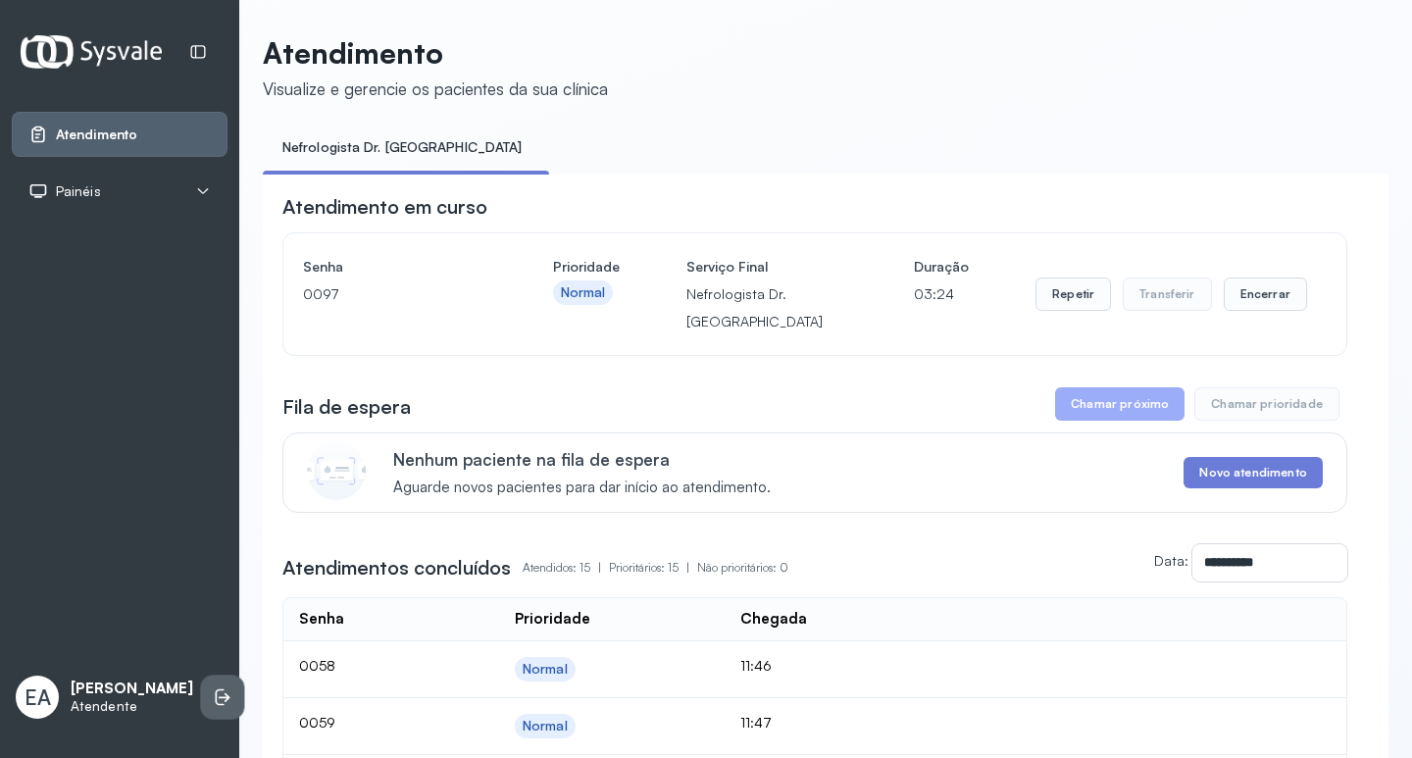
click at [213, 691] on icon at bounding box center [223, 698] width 20 height 20
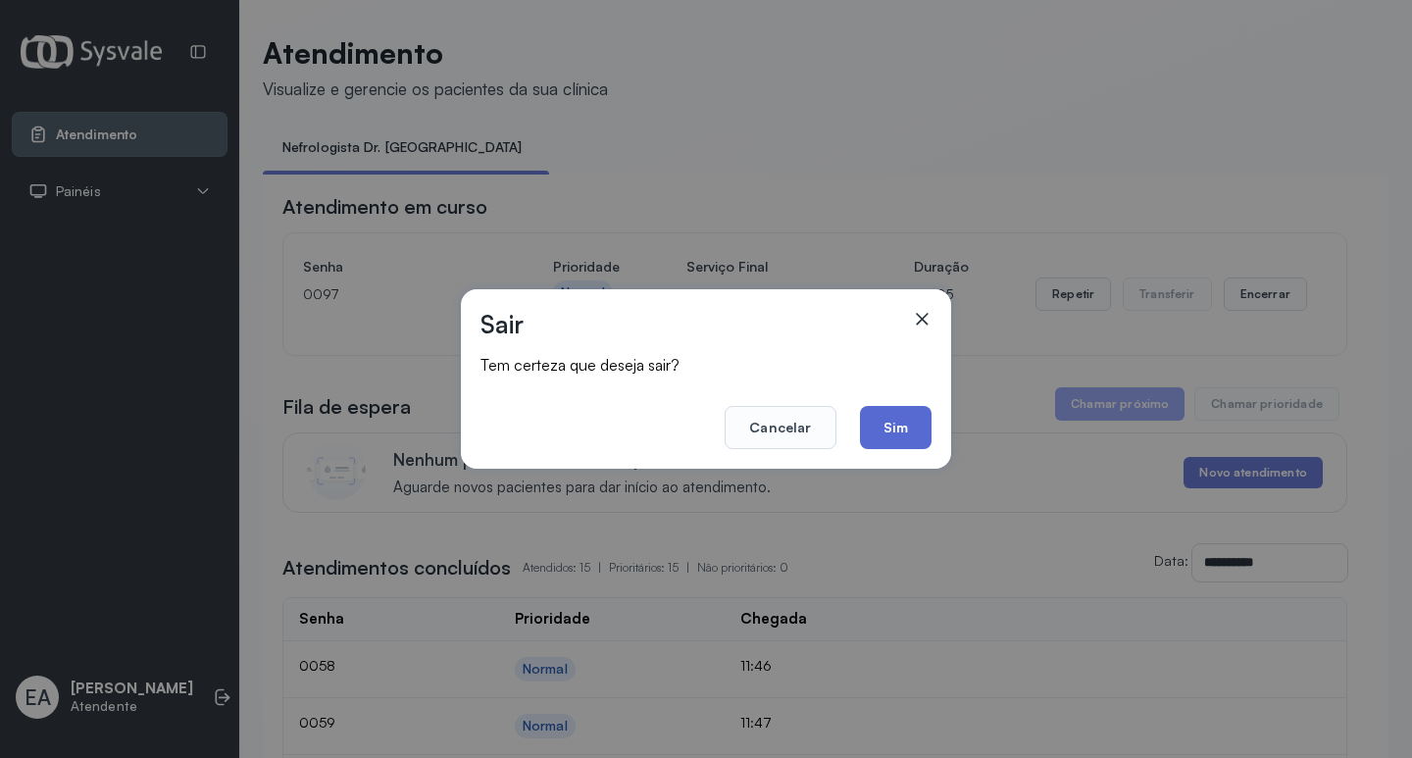
click at [911, 412] on button "Sim" at bounding box center [896, 427] width 72 height 43
